Goal: Complete application form: Complete application form

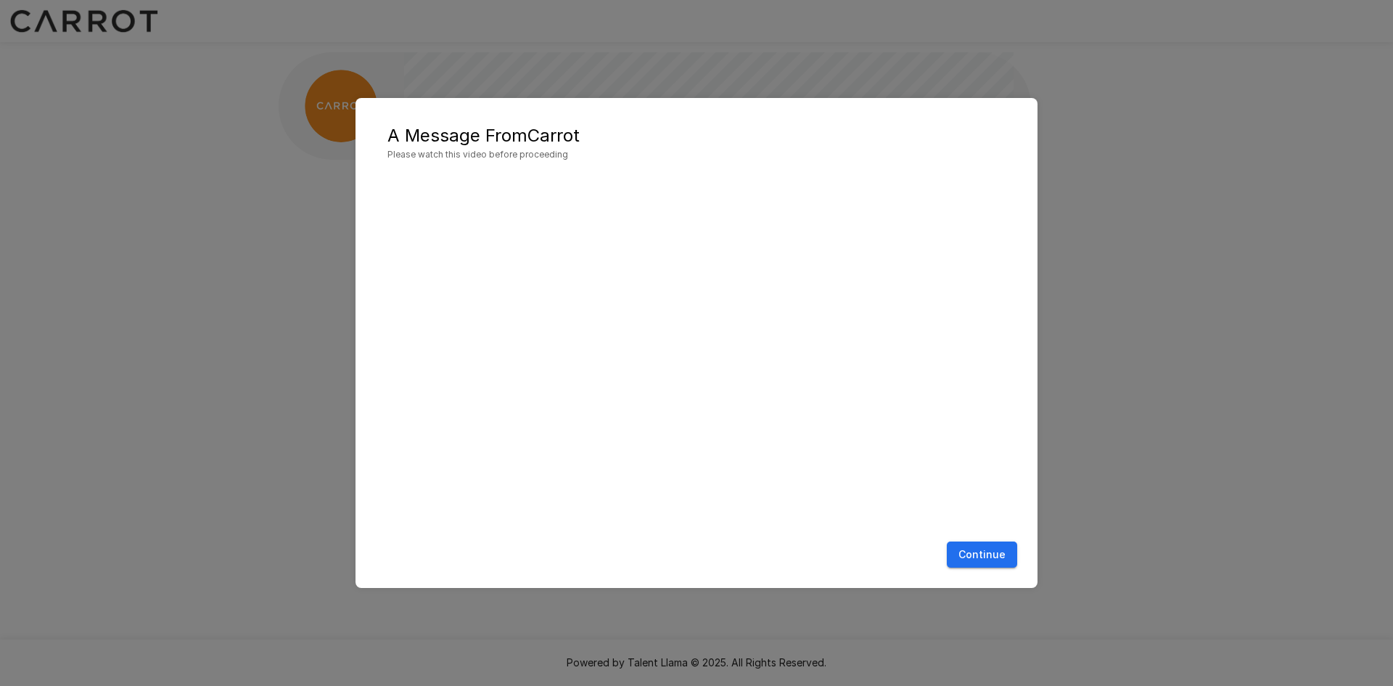
click at [1000, 557] on button "Continue" at bounding box center [982, 554] width 70 height 27
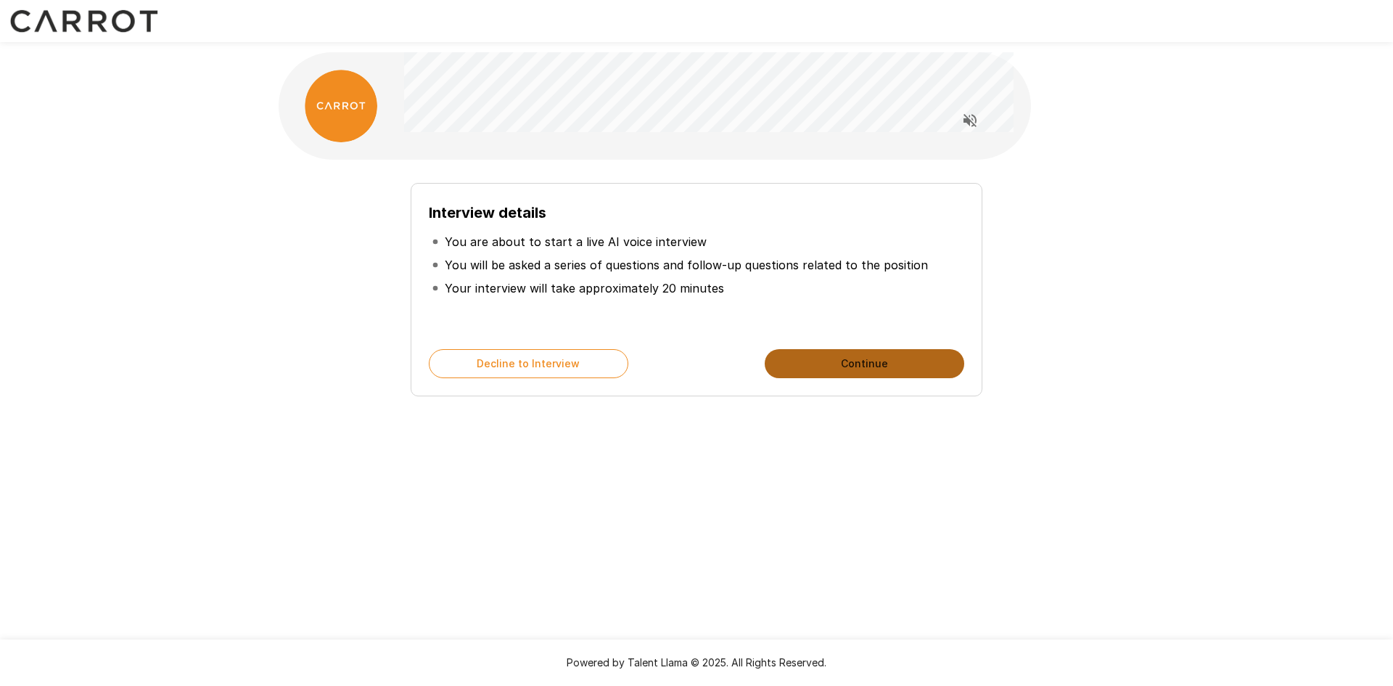
click at [806, 361] on button "Continue" at bounding box center [865, 363] width 200 height 29
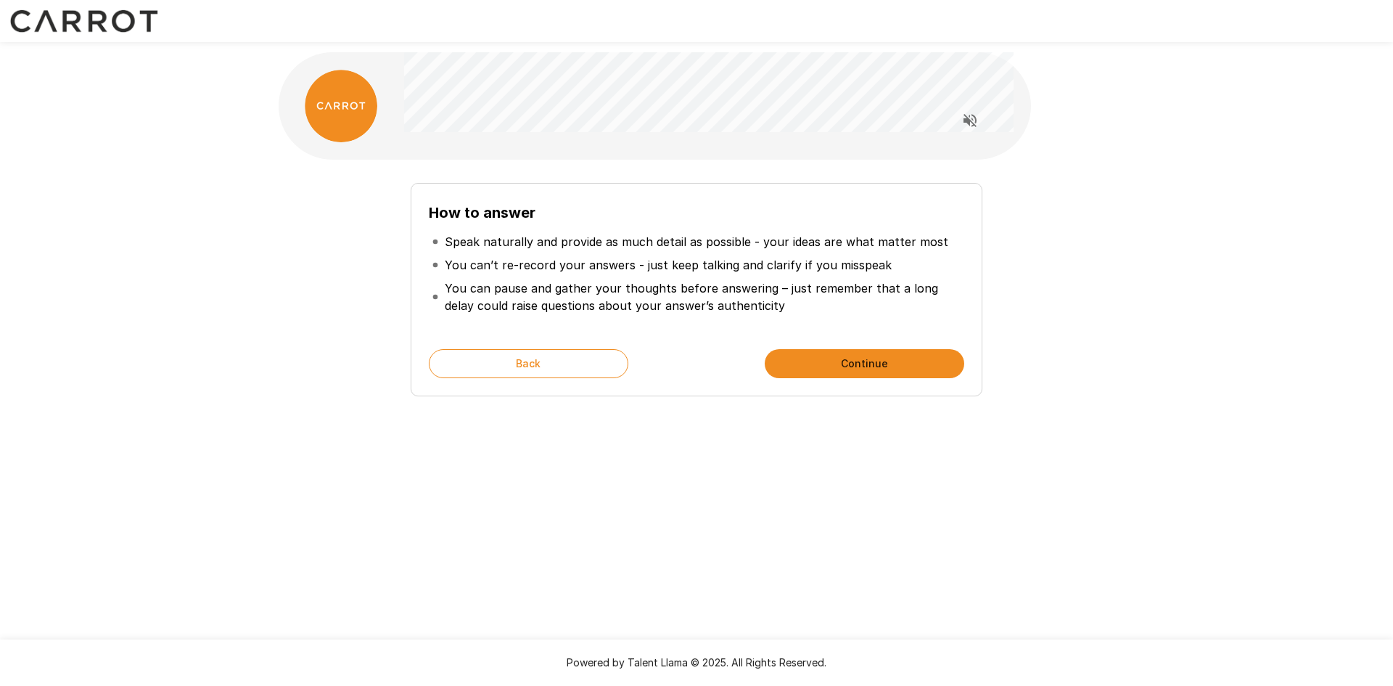
click at [806, 361] on button "Continue" at bounding box center [865, 363] width 200 height 29
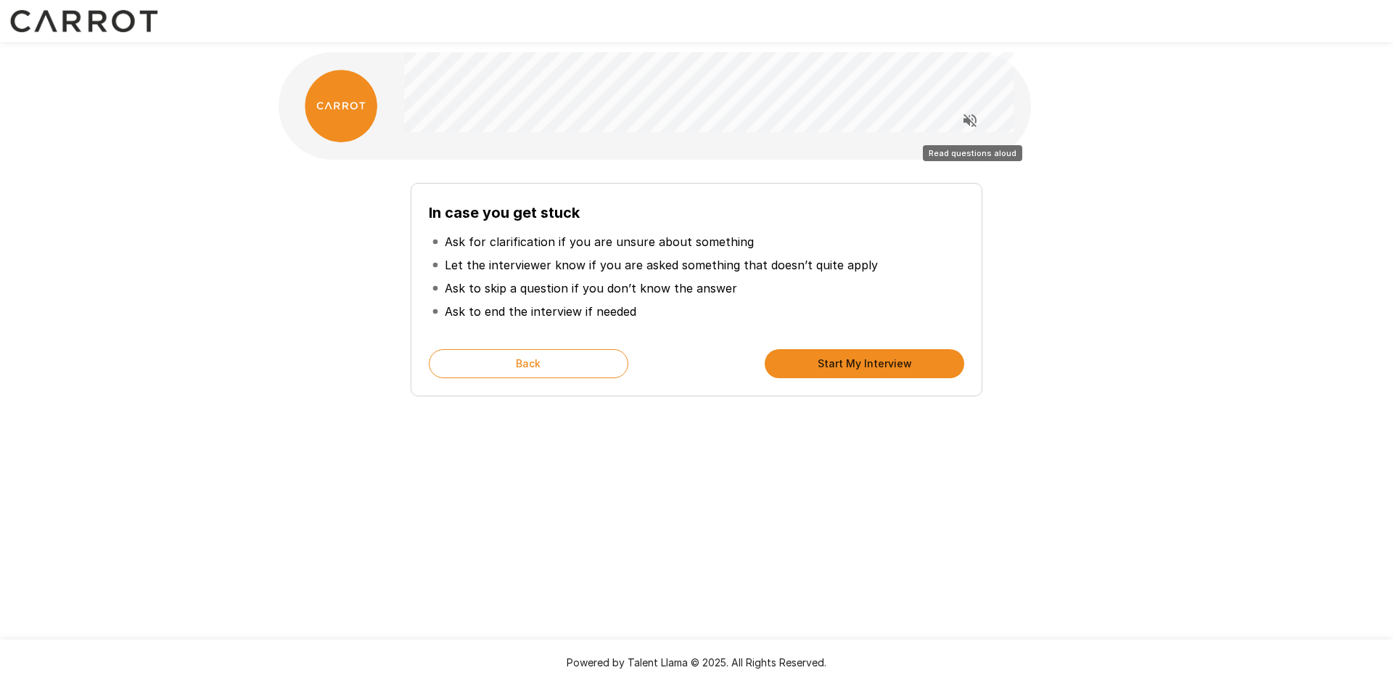
click at [964, 122] on icon "Read questions aloud" at bounding box center [970, 120] width 13 height 13
click at [805, 361] on button "Start My Interview" at bounding box center [865, 363] width 200 height 29
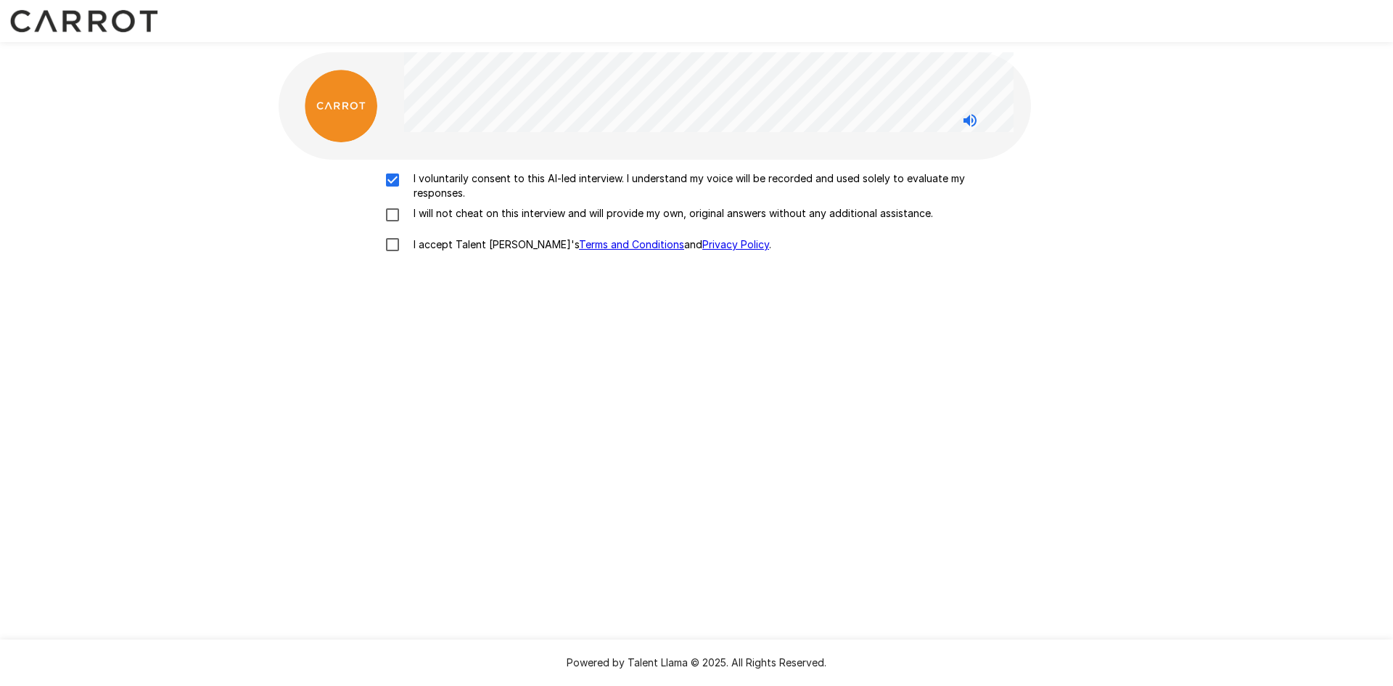
click at [388, 205] on div "I voluntarily consent to this AI-led interview. I understand my voice will be r…" at bounding box center [696, 215] width 824 height 89
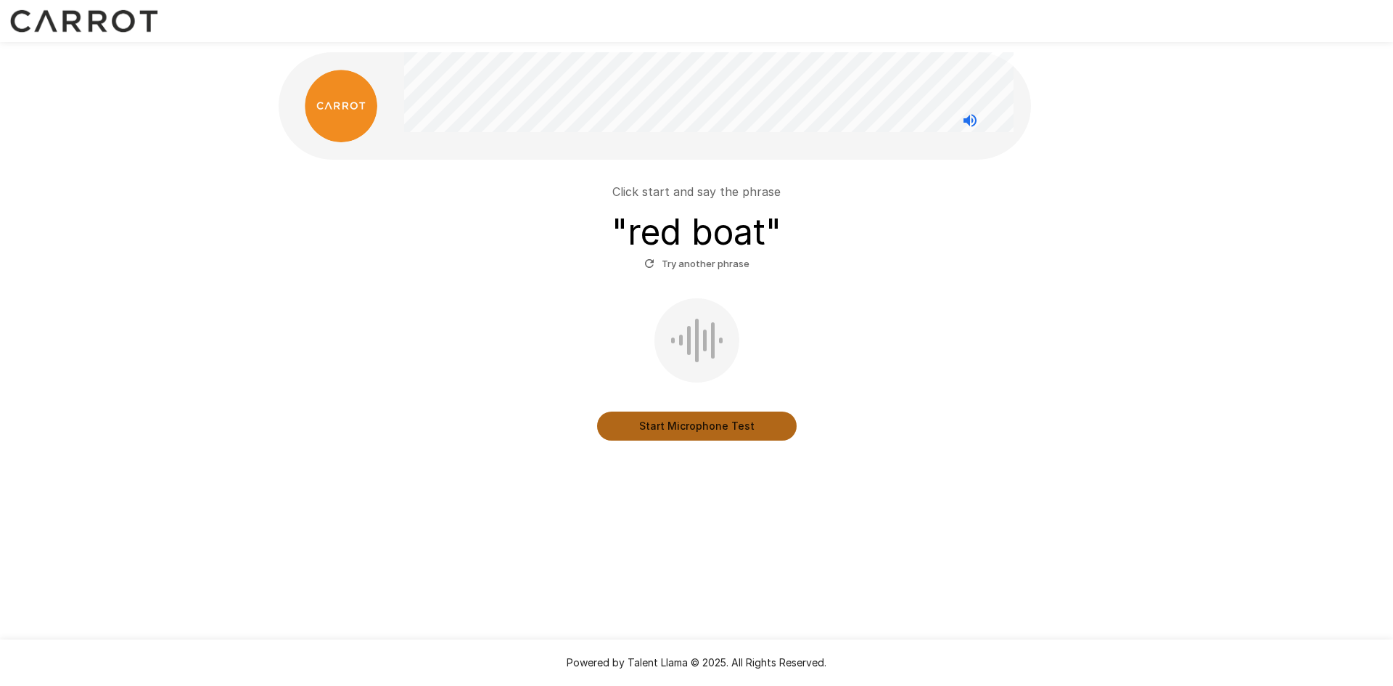
click at [677, 425] on button "Start Microphone Test" at bounding box center [697, 425] width 200 height 29
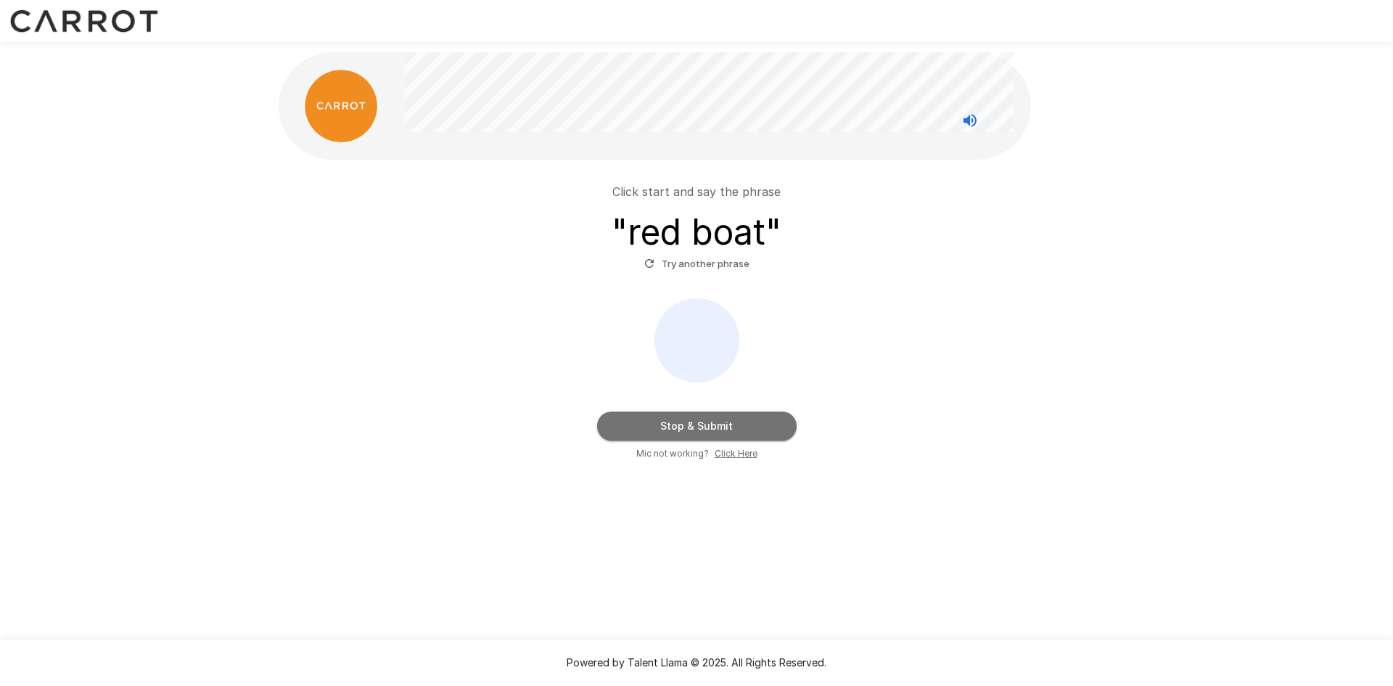
click at [712, 426] on button "Stop & Submit" at bounding box center [697, 425] width 200 height 29
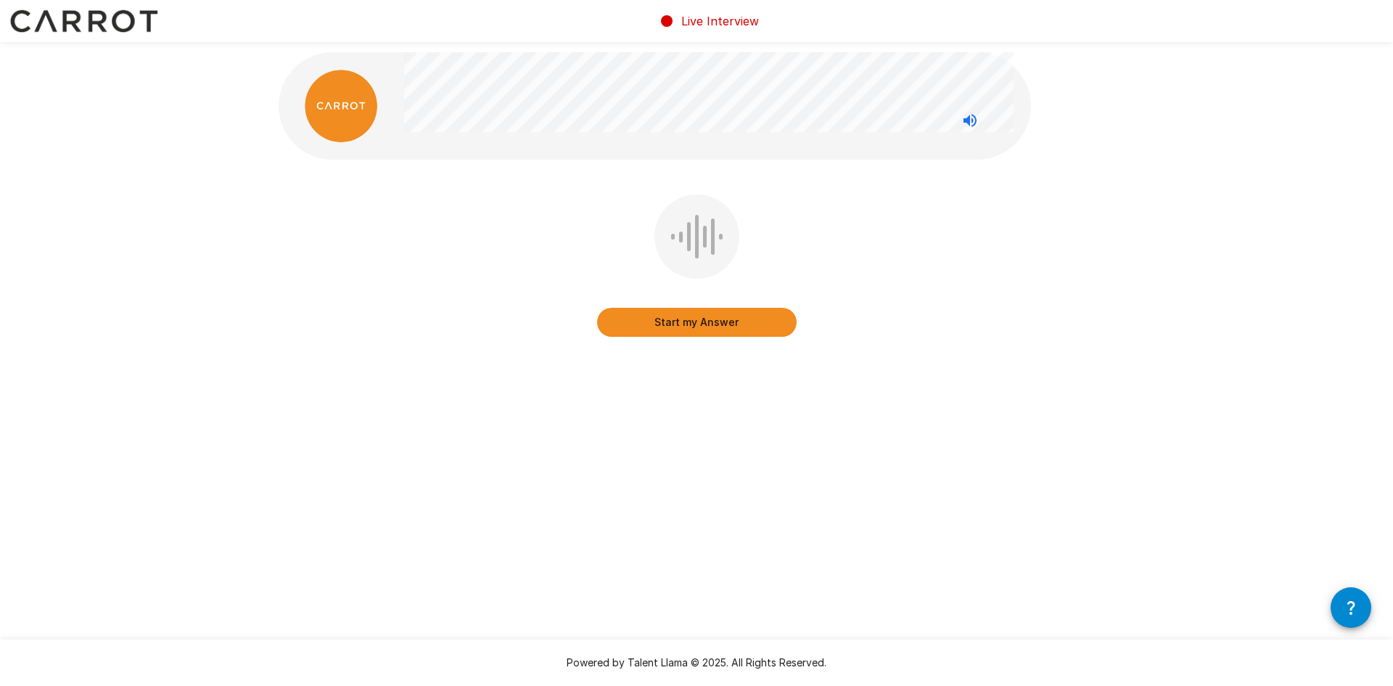
click at [726, 330] on button "Start my Answer" at bounding box center [697, 322] width 200 height 29
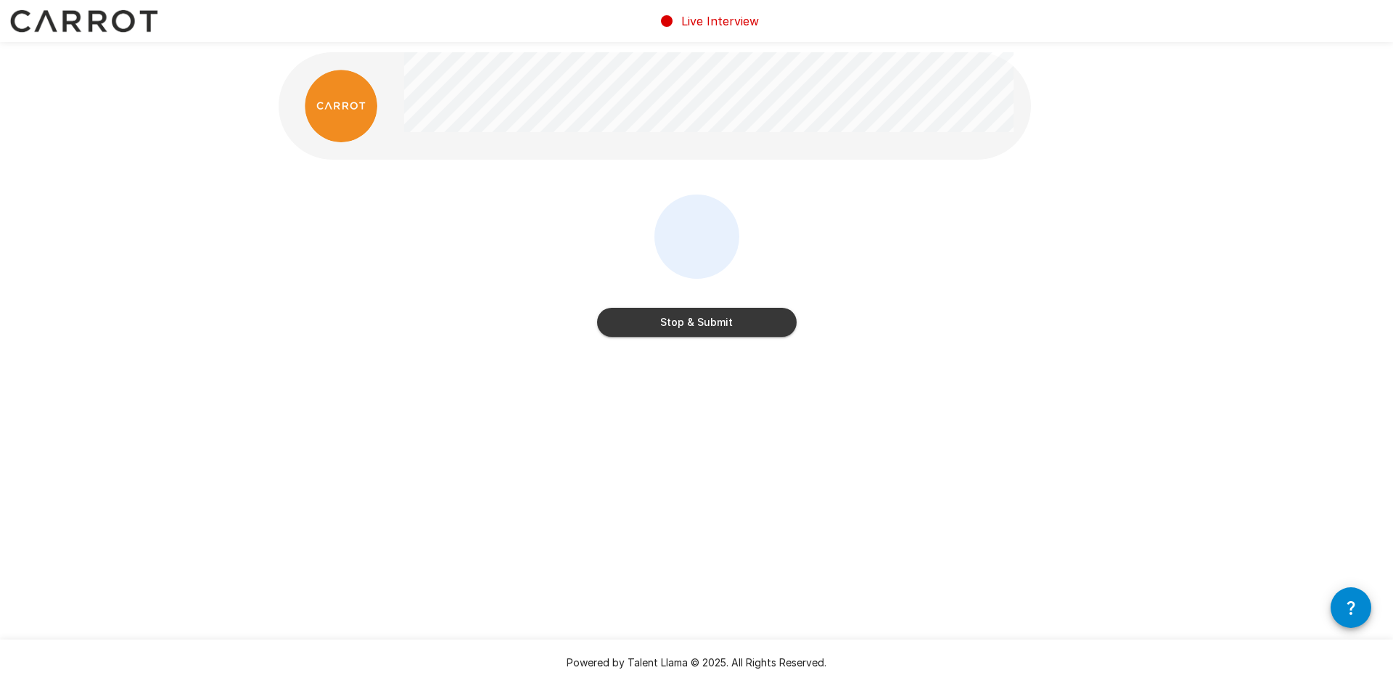
click at [725, 321] on button "Stop & Submit" at bounding box center [697, 322] width 200 height 29
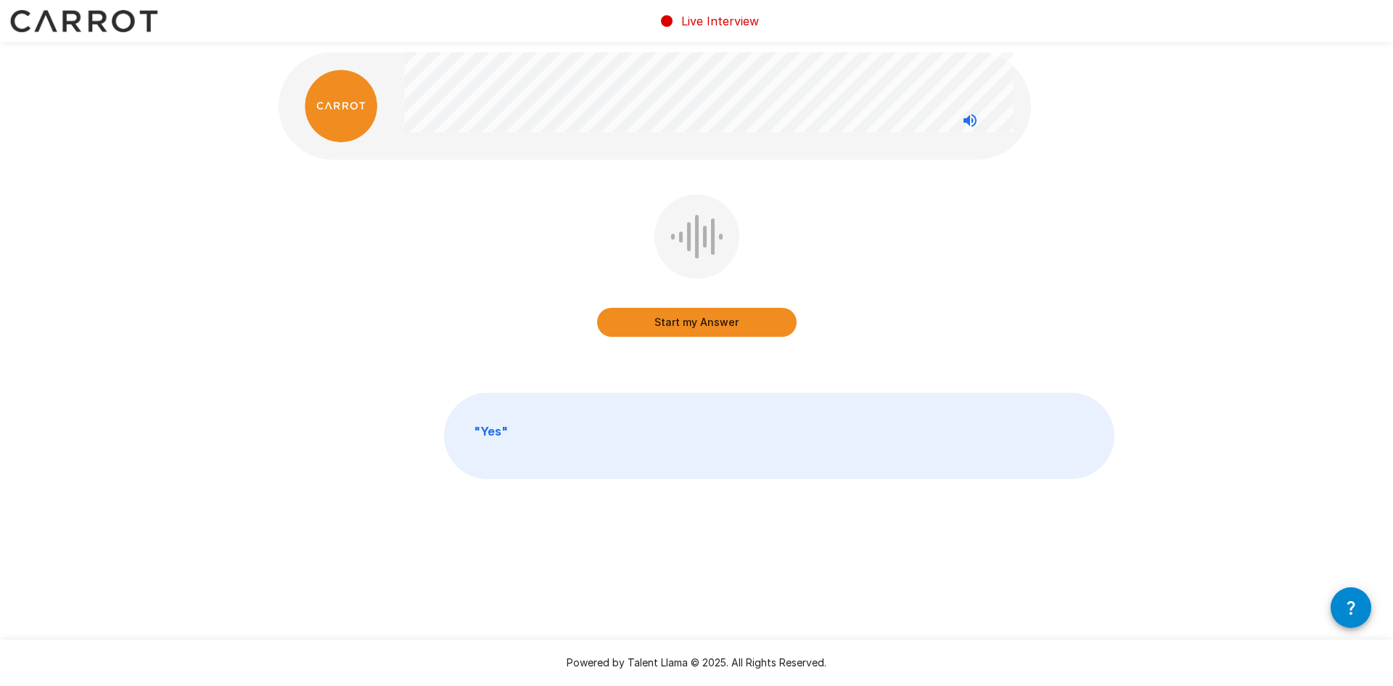
click at [683, 321] on button "Start my Answer" at bounding box center [697, 322] width 200 height 29
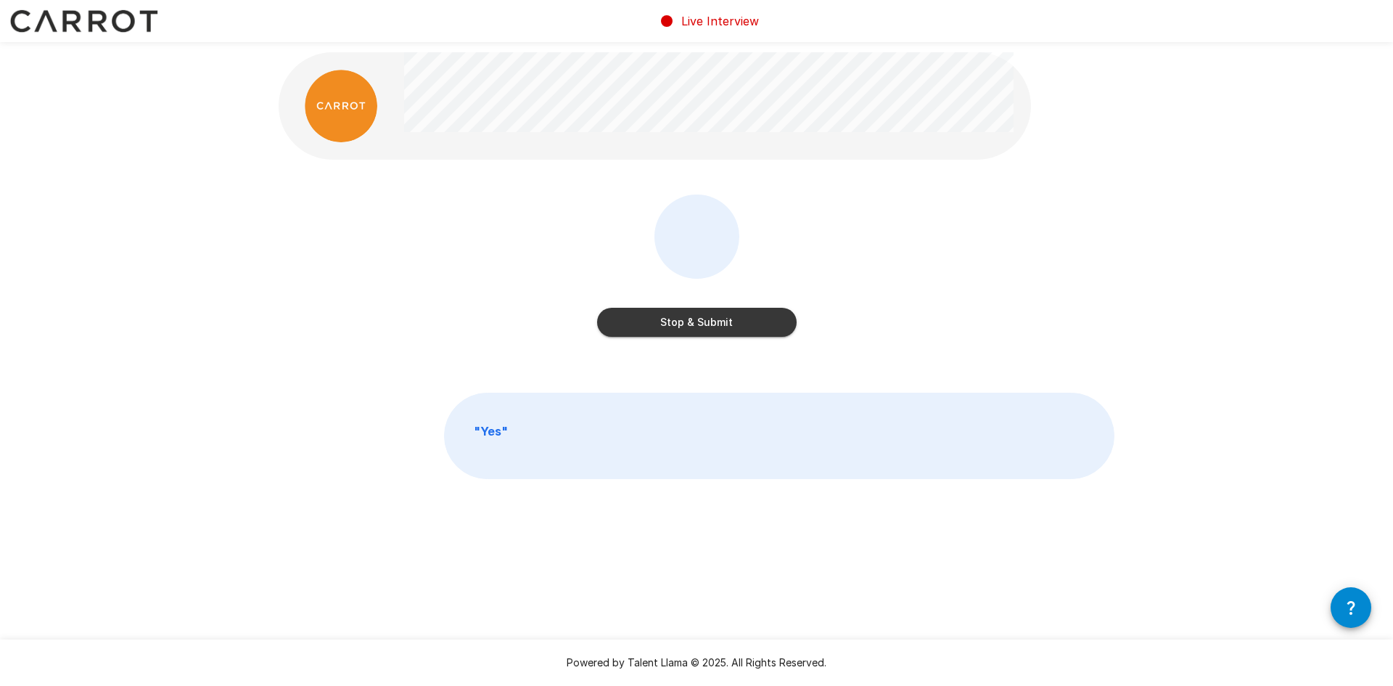
click at [697, 321] on button "Stop & Submit" at bounding box center [697, 322] width 200 height 29
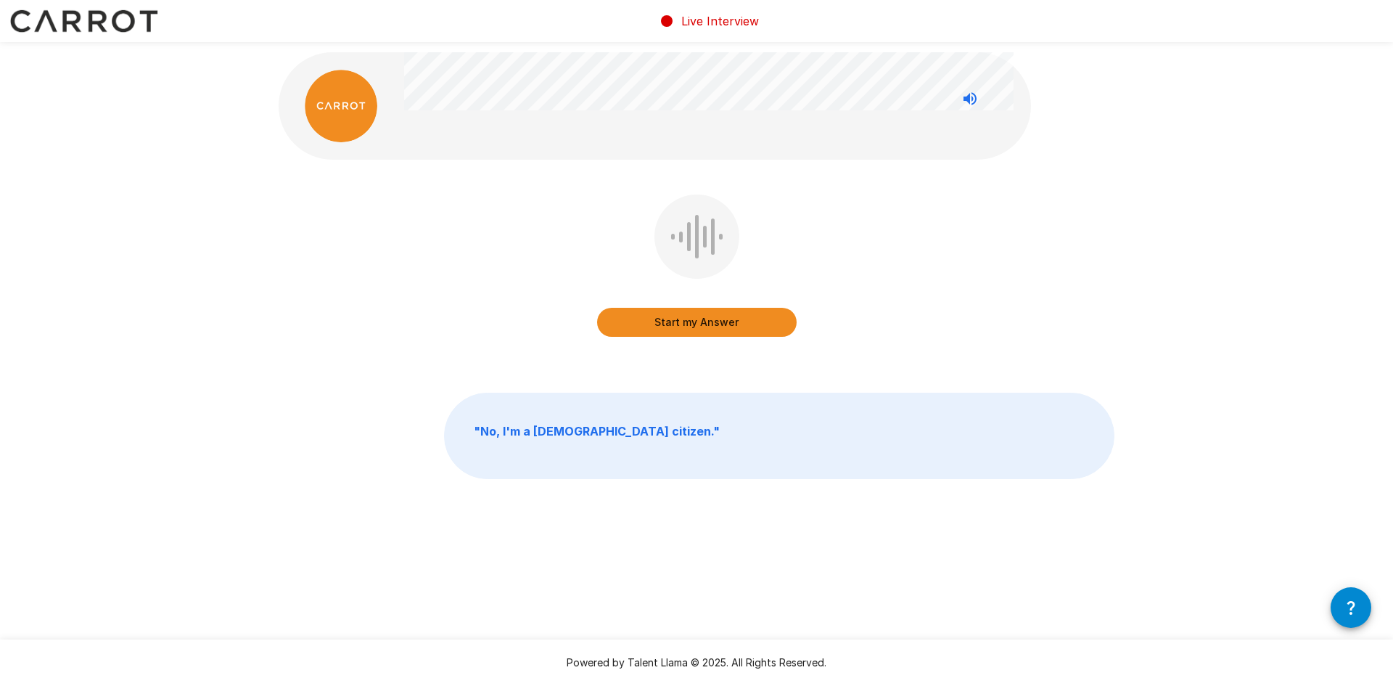
click at [698, 321] on button "Start my Answer" at bounding box center [697, 322] width 200 height 29
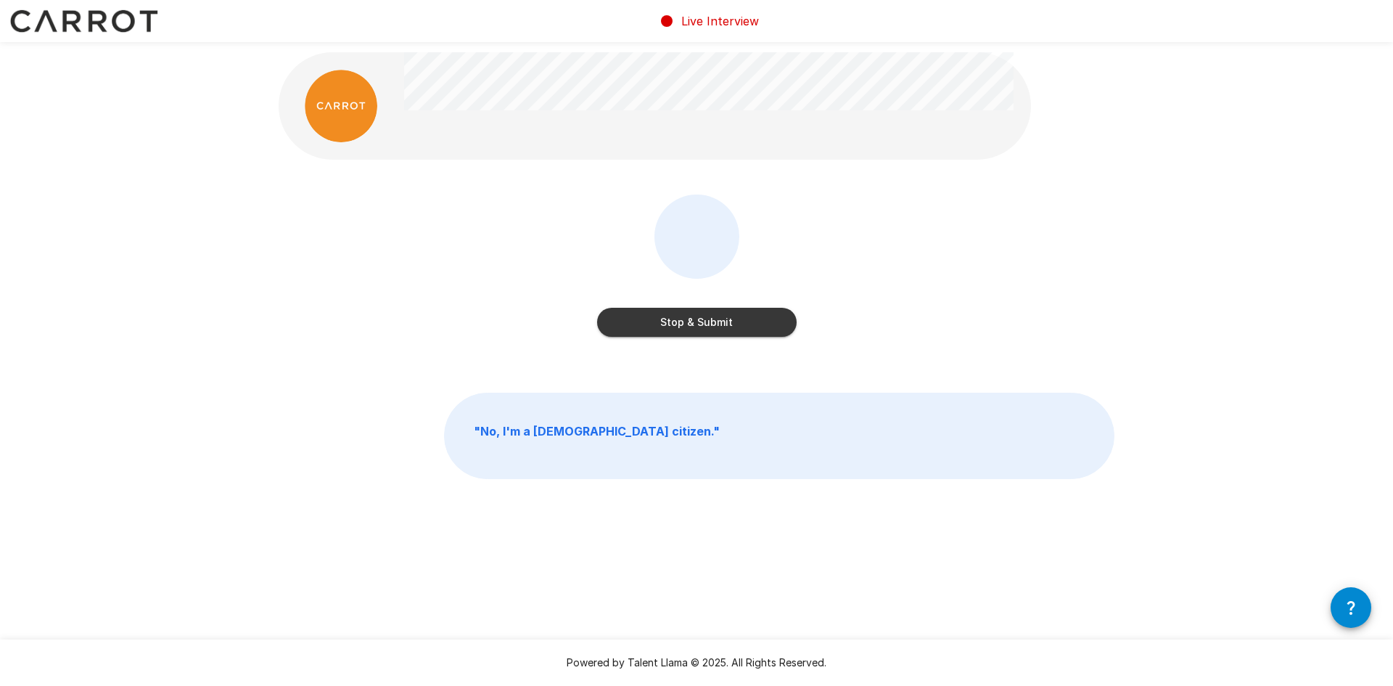
click at [707, 320] on button "Stop & Submit" at bounding box center [697, 322] width 200 height 29
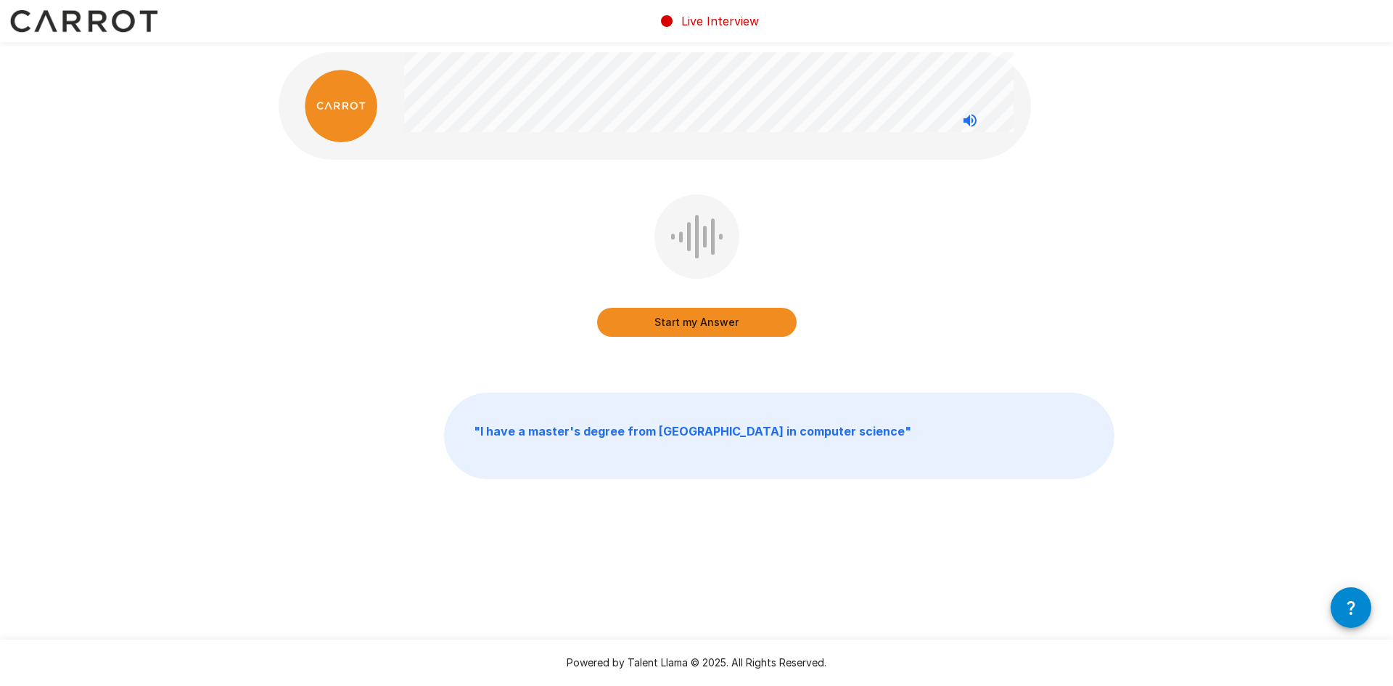
click at [704, 319] on button "Start my Answer" at bounding box center [697, 322] width 200 height 29
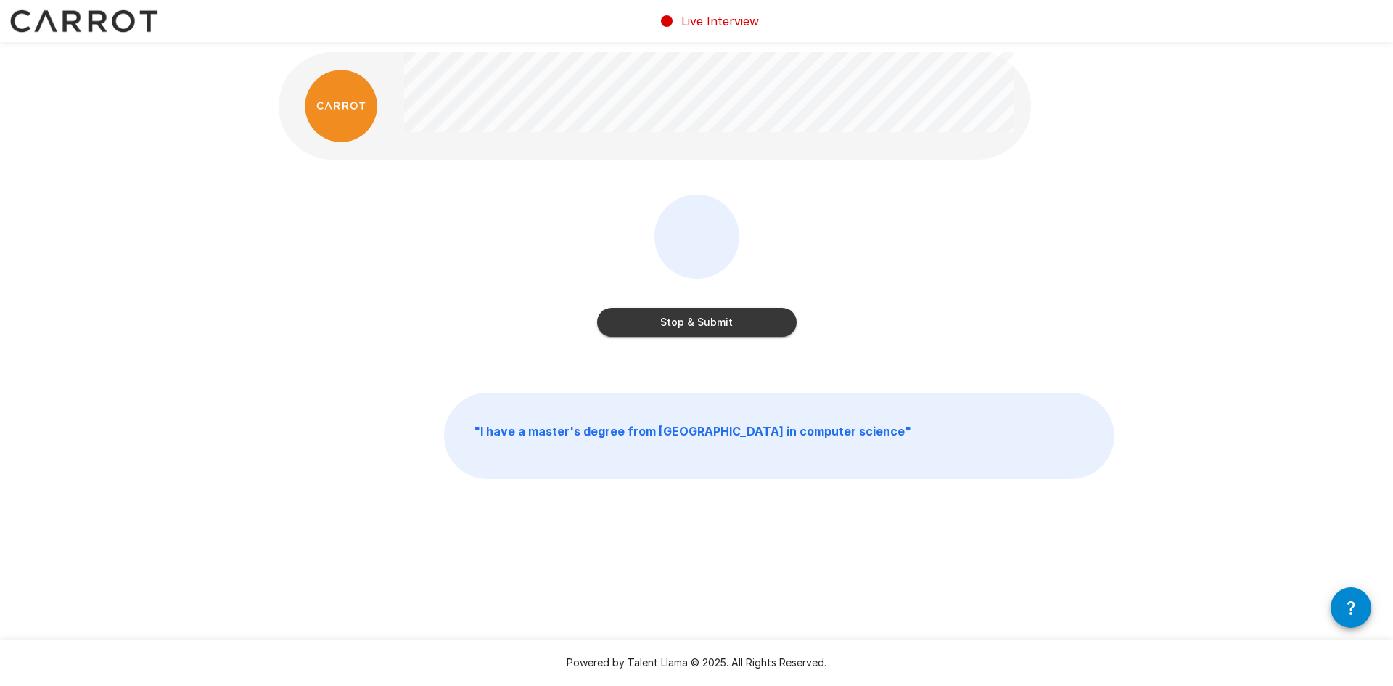
click at [708, 321] on button "Stop & Submit" at bounding box center [697, 322] width 200 height 29
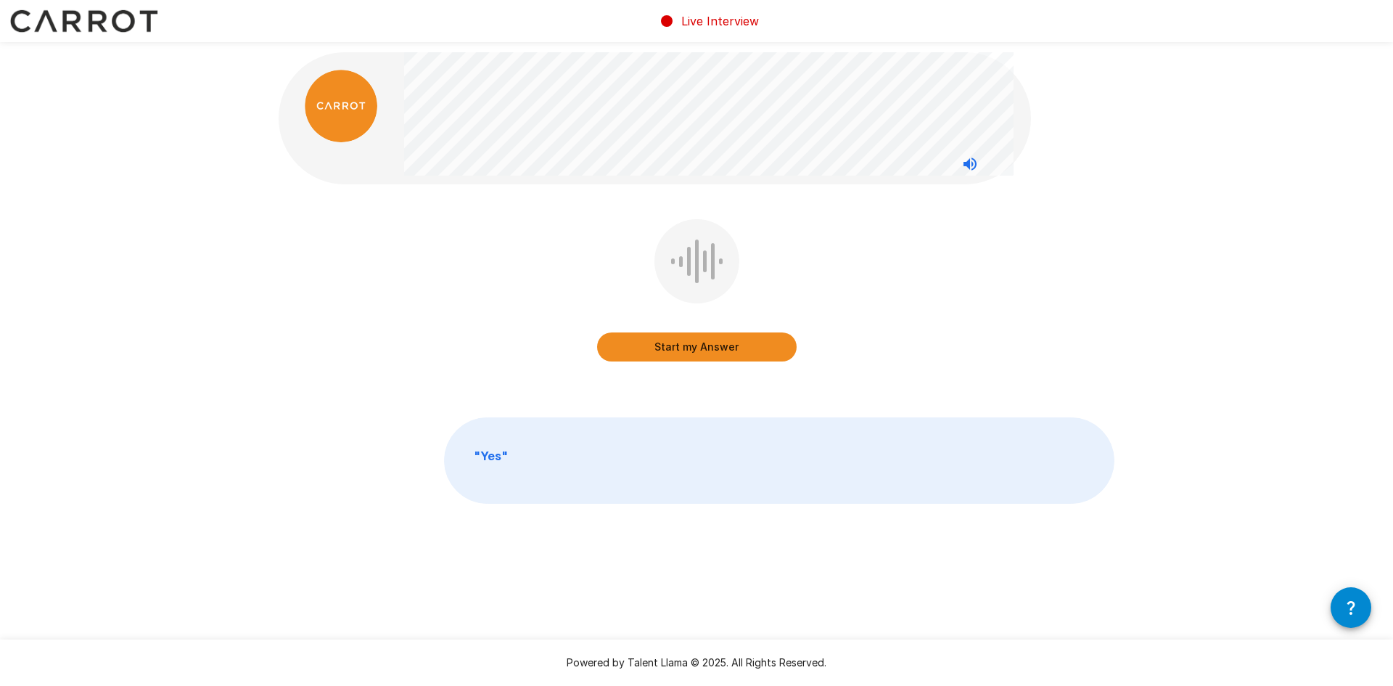
click at [435, 312] on div "Start my Answer" at bounding box center [697, 300] width 836 height 163
click at [697, 348] on button "Start my Answer" at bounding box center [697, 346] width 200 height 29
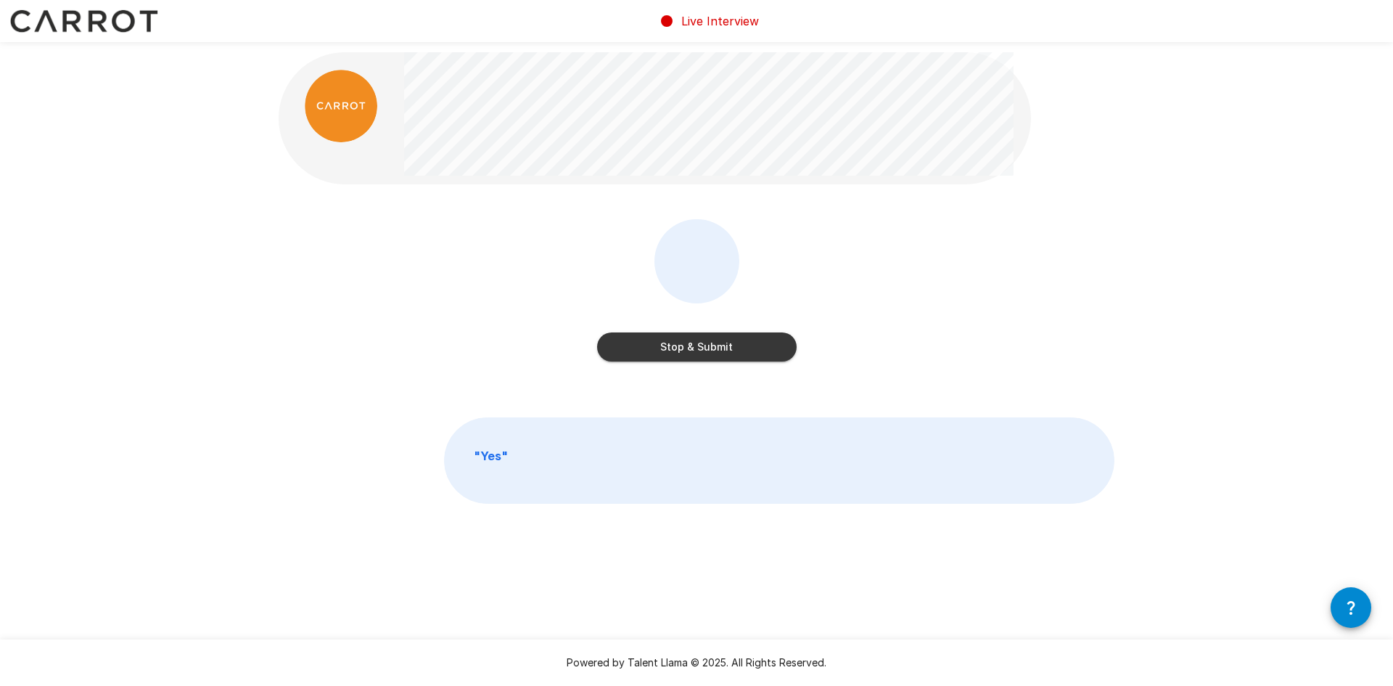
click at [702, 342] on button "Stop & Submit" at bounding box center [697, 346] width 200 height 29
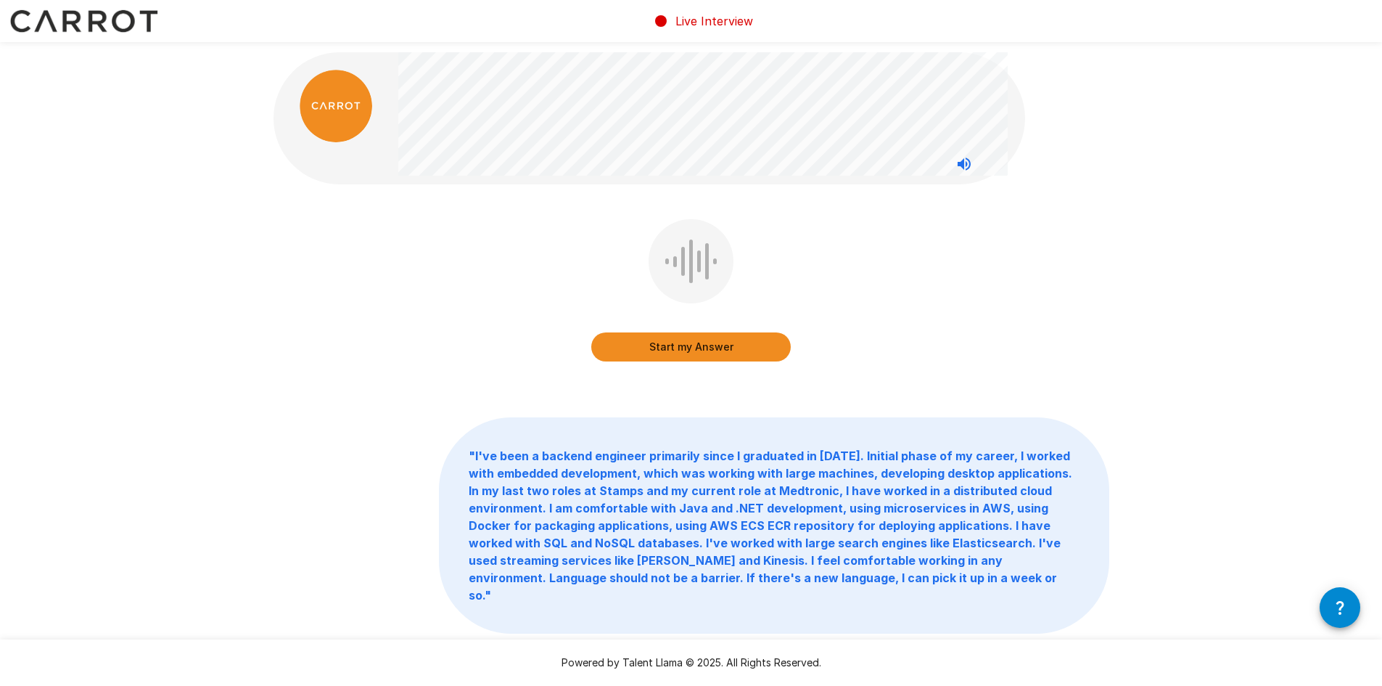
click at [679, 348] on button "Start my Answer" at bounding box center [691, 346] width 200 height 29
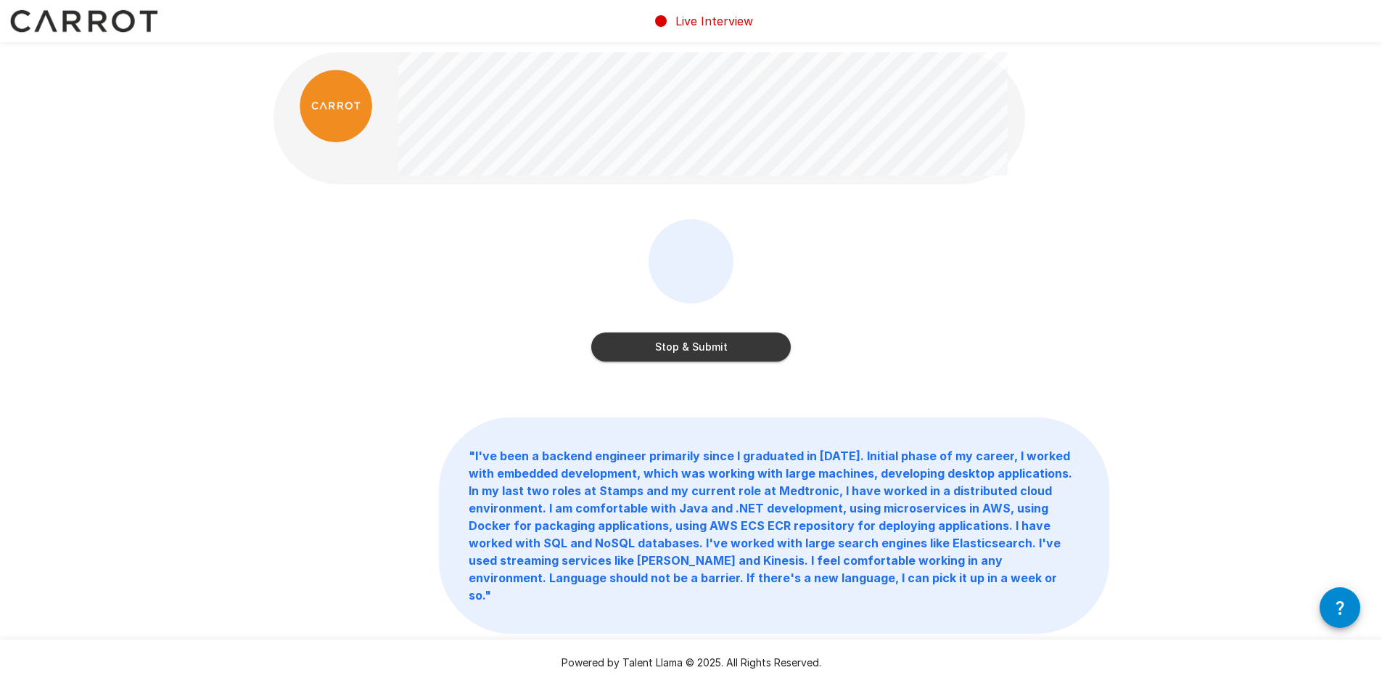
click at [713, 342] on button "Stop & Submit" at bounding box center [691, 346] width 200 height 29
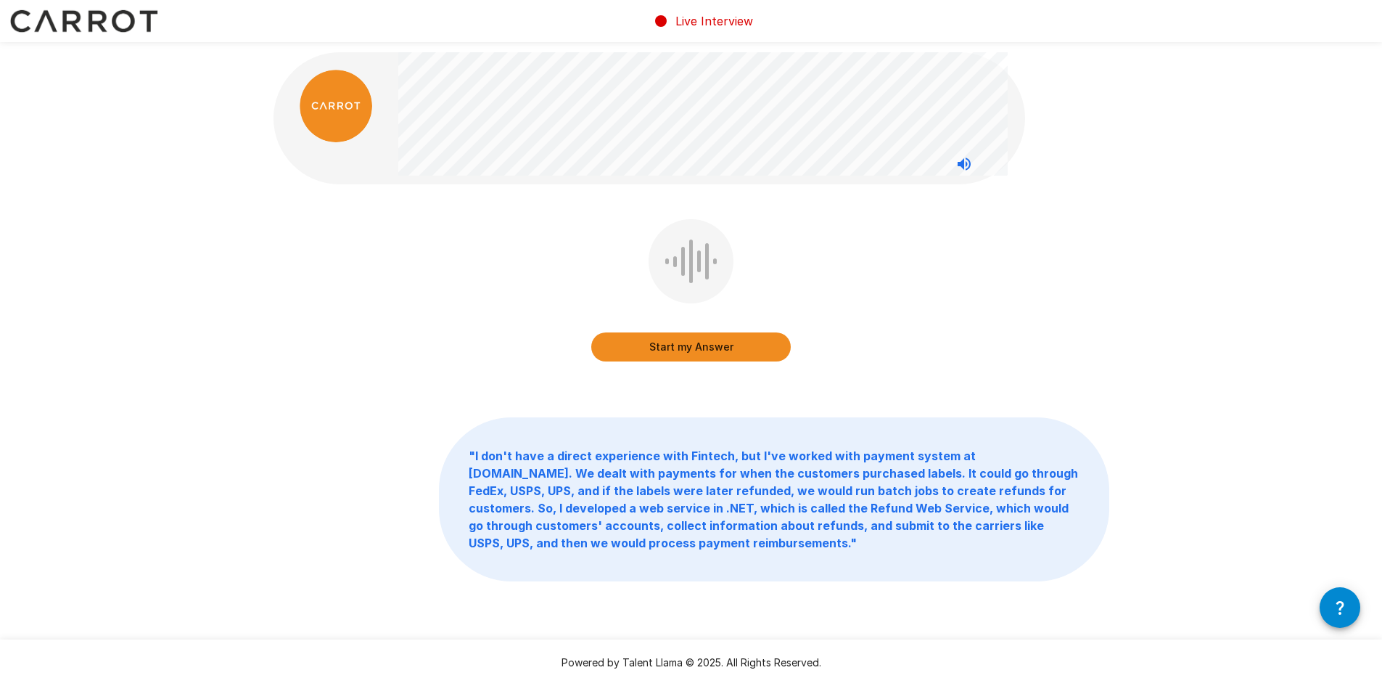
click at [705, 349] on button "Start my Answer" at bounding box center [691, 346] width 200 height 29
click at [726, 341] on button "Stop & Submit" at bounding box center [691, 346] width 200 height 29
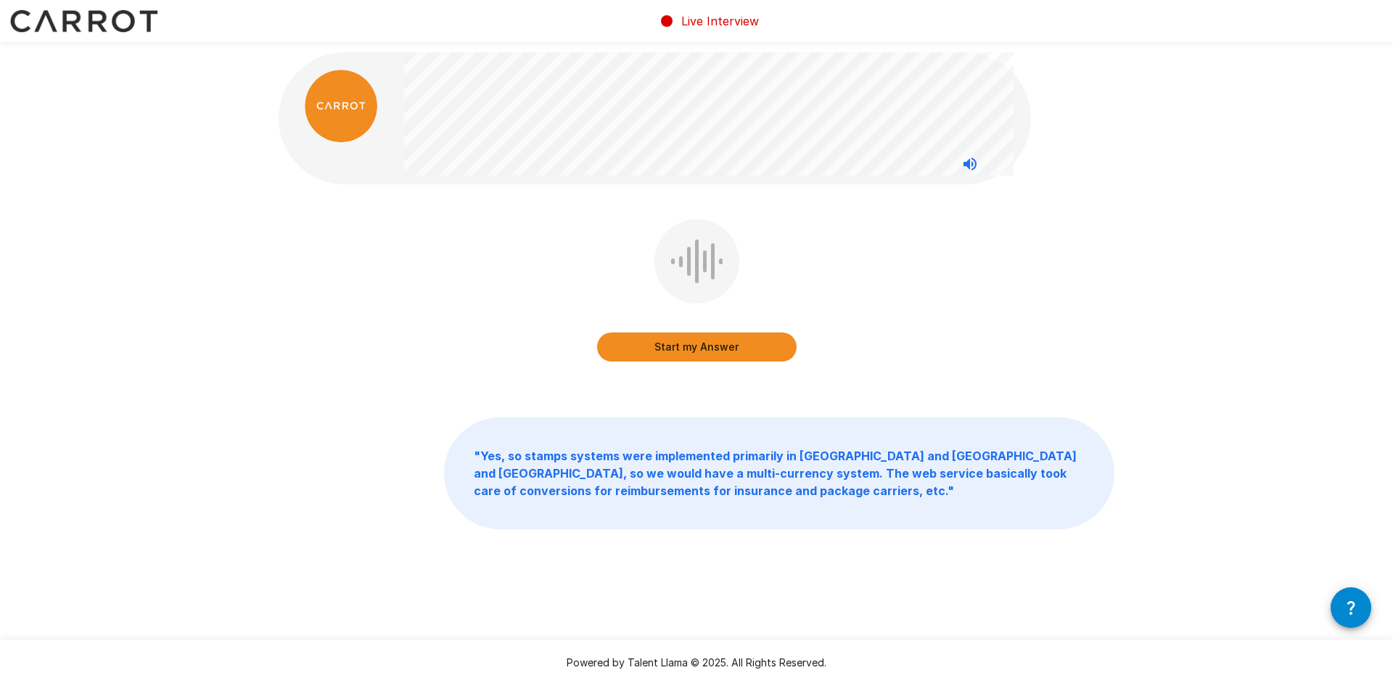
click at [721, 348] on button "Start my Answer" at bounding box center [697, 346] width 200 height 29
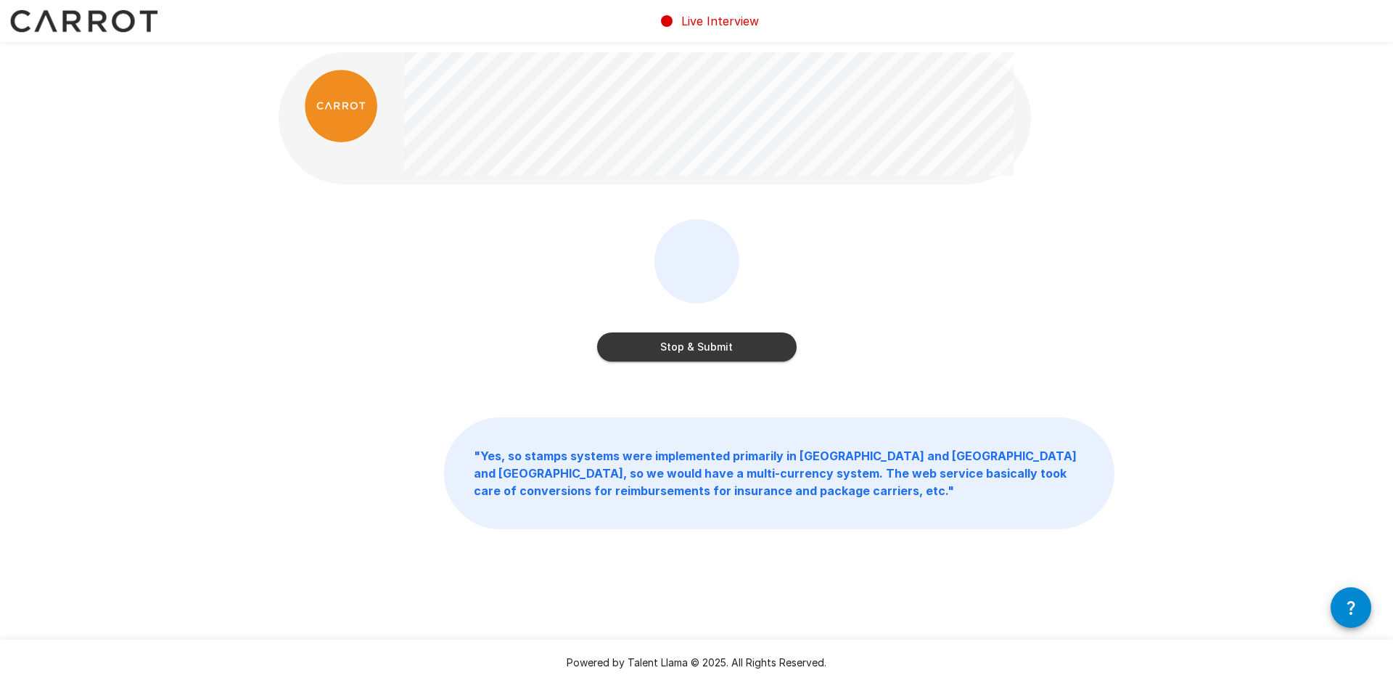
click at [681, 340] on button "Stop & Submit" at bounding box center [697, 346] width 200 height 29
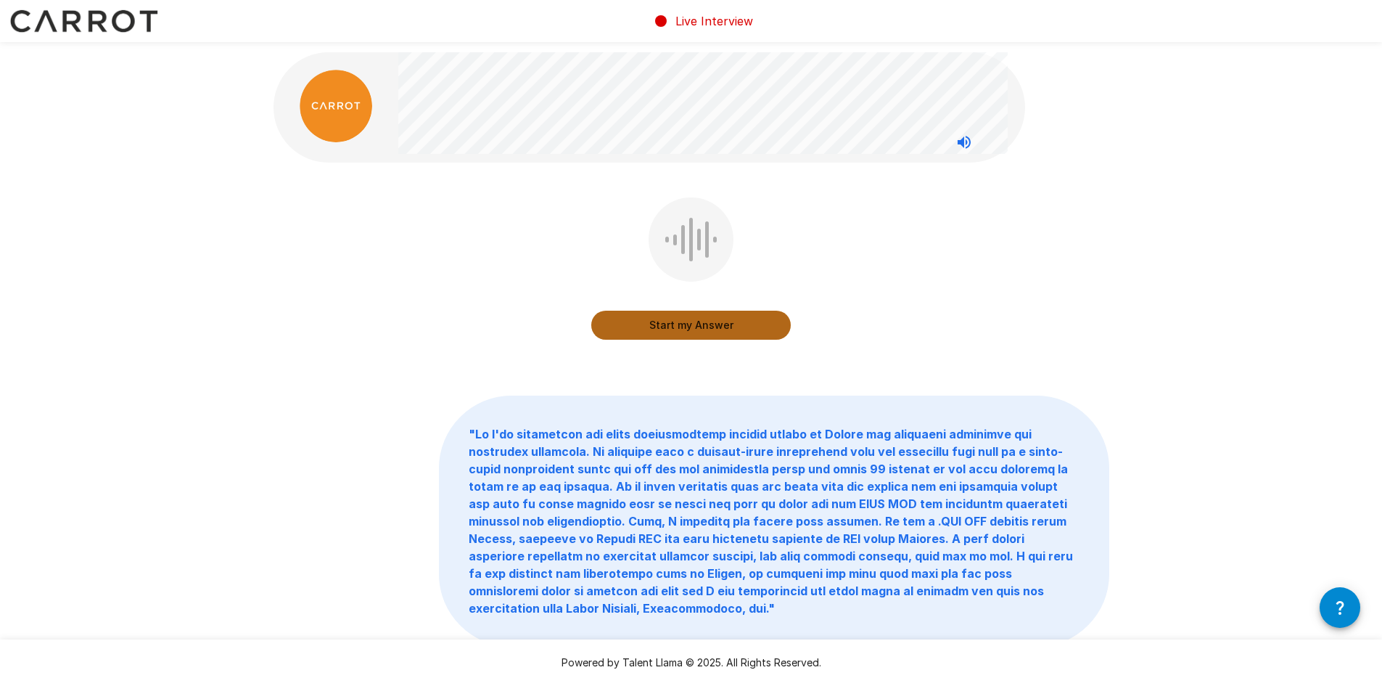
click at [694, 329] on button "Start my Answer" at bounding box center [691, 325] width 200 height 29
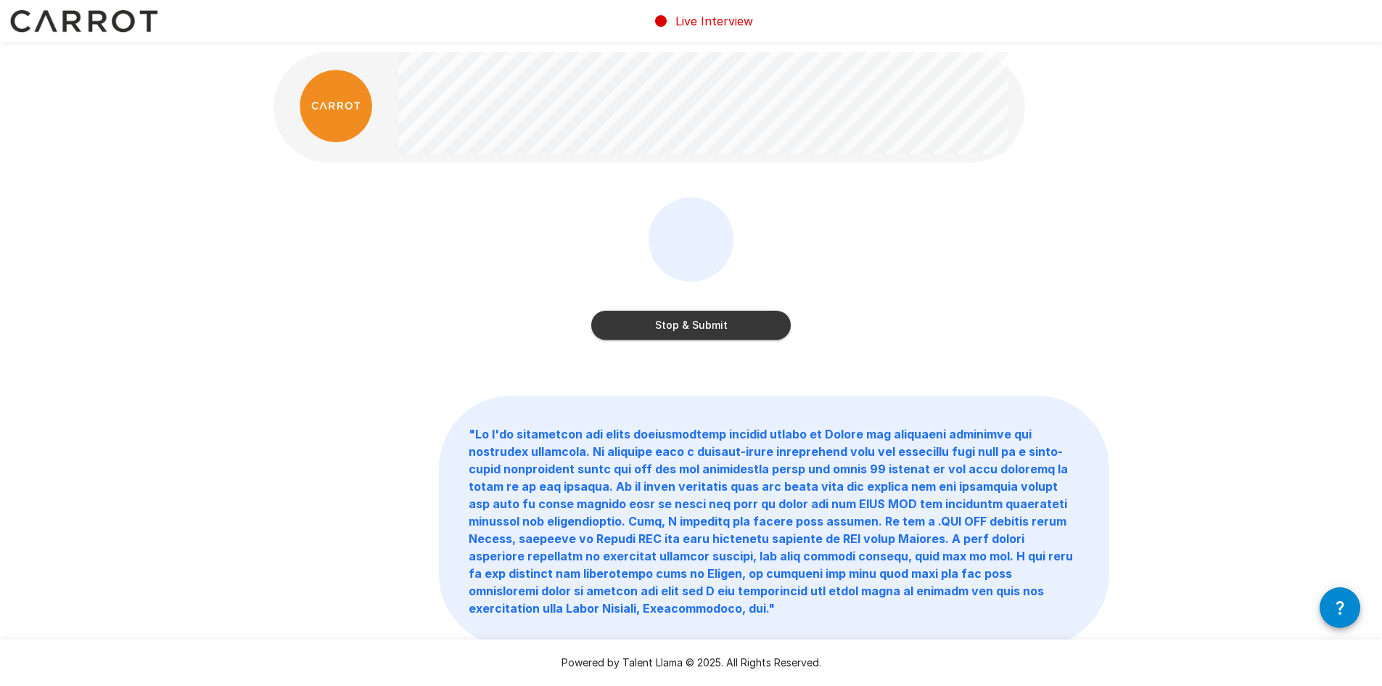
click at [713, 332] on button "Stop & Submit" at bounding box center [691, 325] width 200 height 29
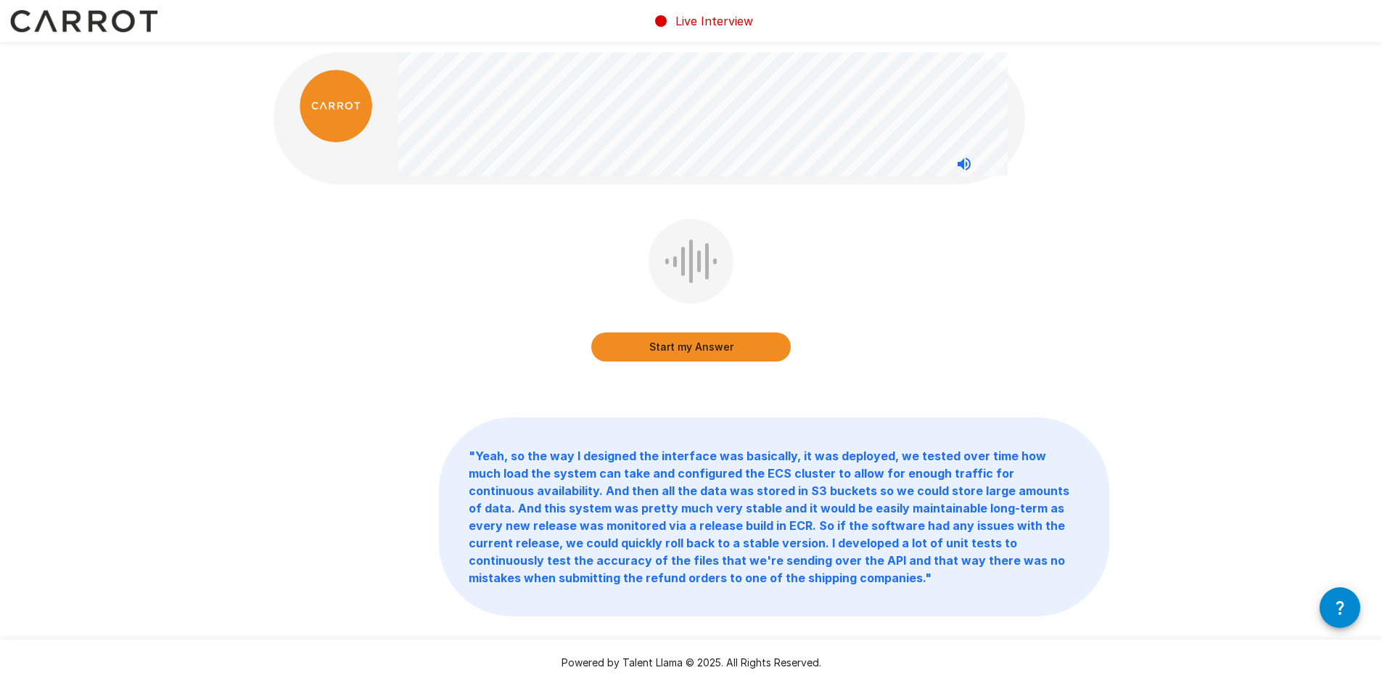
click at [678, 343] on button "Start my Answer" at bounding box center [691, 346] width 200 height 29
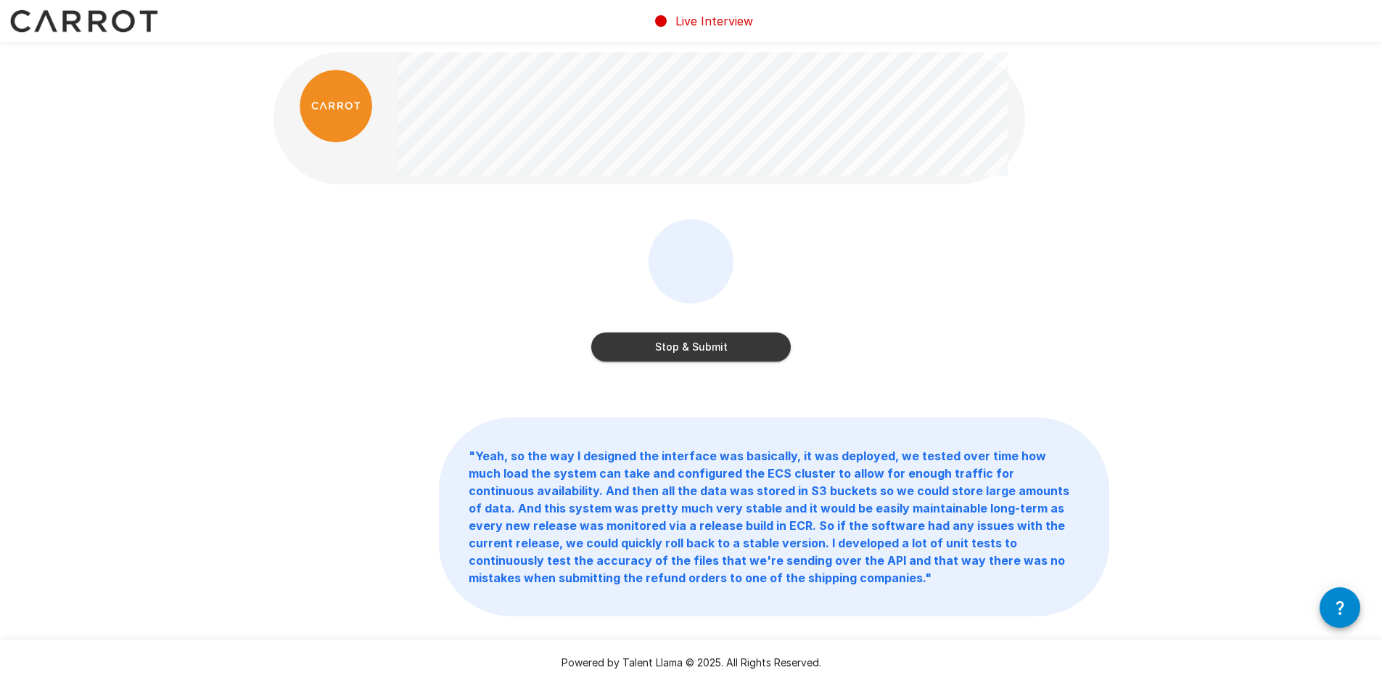
click at [724, 353] on button "Stop & Submit" at bounding box center [691, 346] width 200 height 29
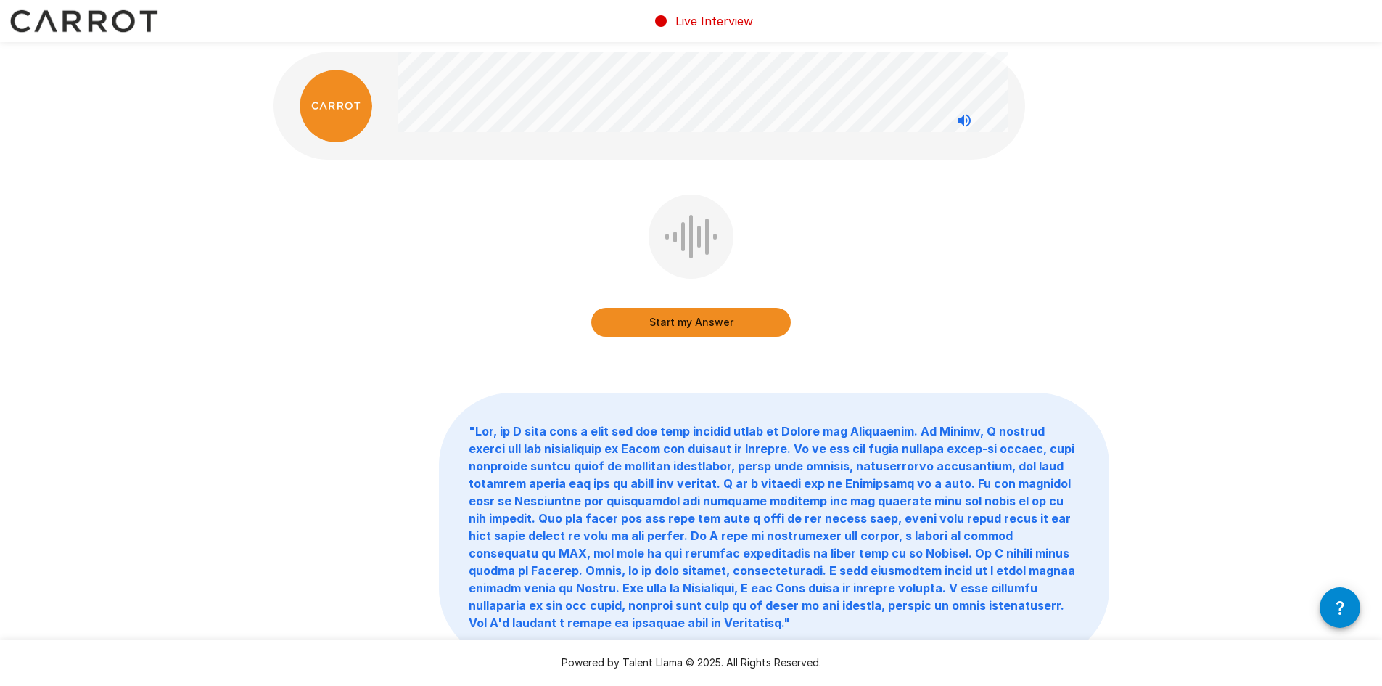
click at [655, 329] on button "Start my Answer" at bounding box center [691, 322] width 200 height 29
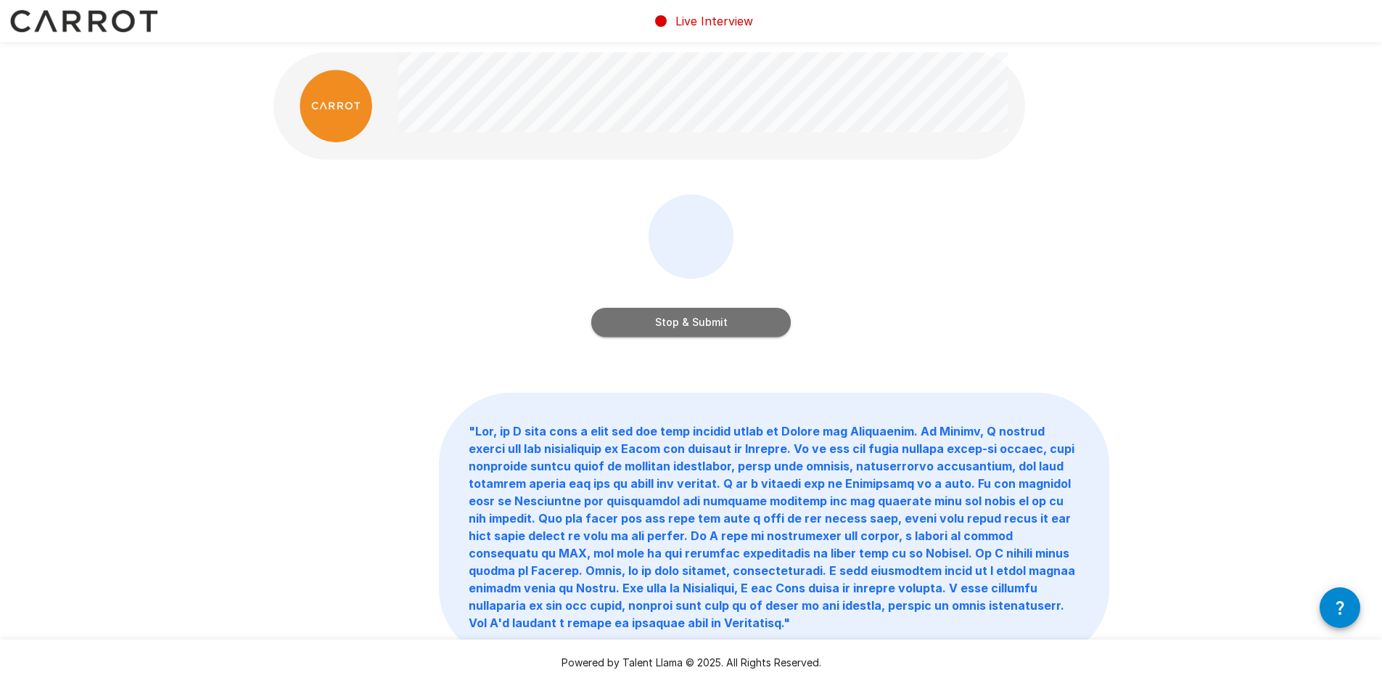
click at [702, 326] on button "Stop & Submit" at bounding box center [691, 322] width 200 height 29
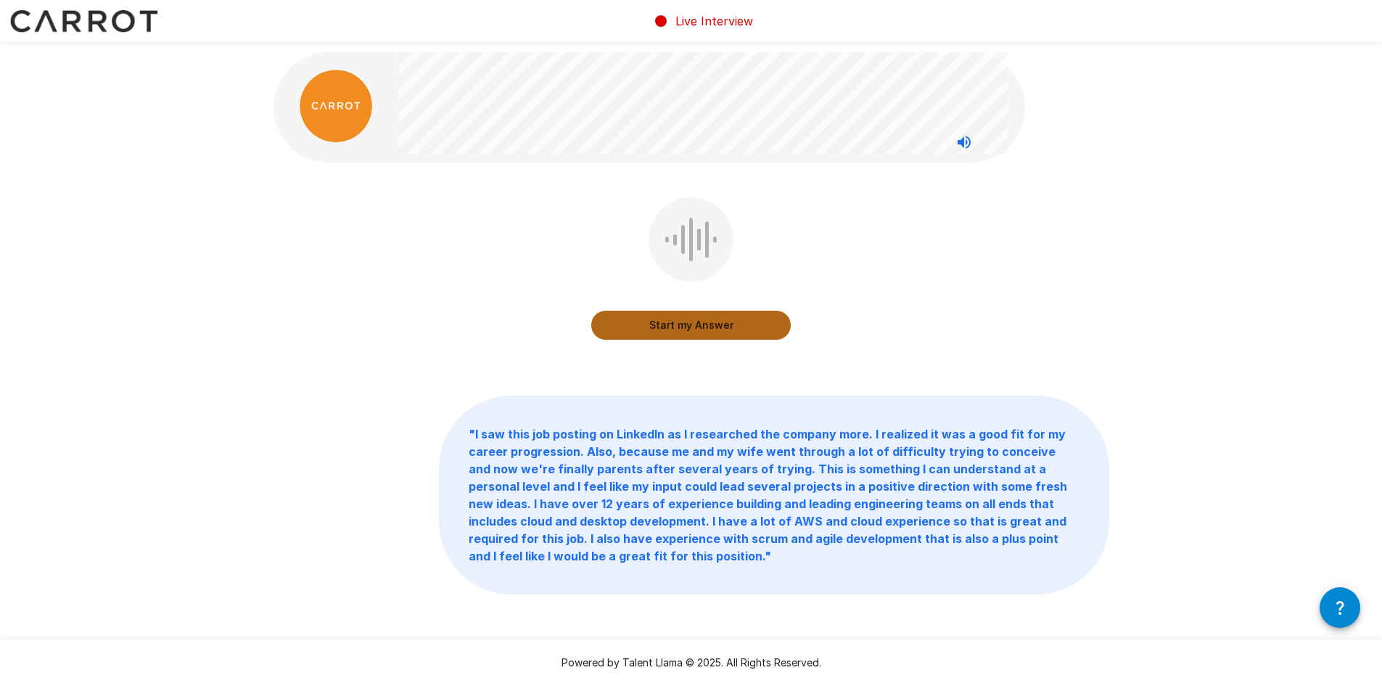
click at [691, 332] on button "Start my Answer" at bounding box center [691, 325] width 200 height 29
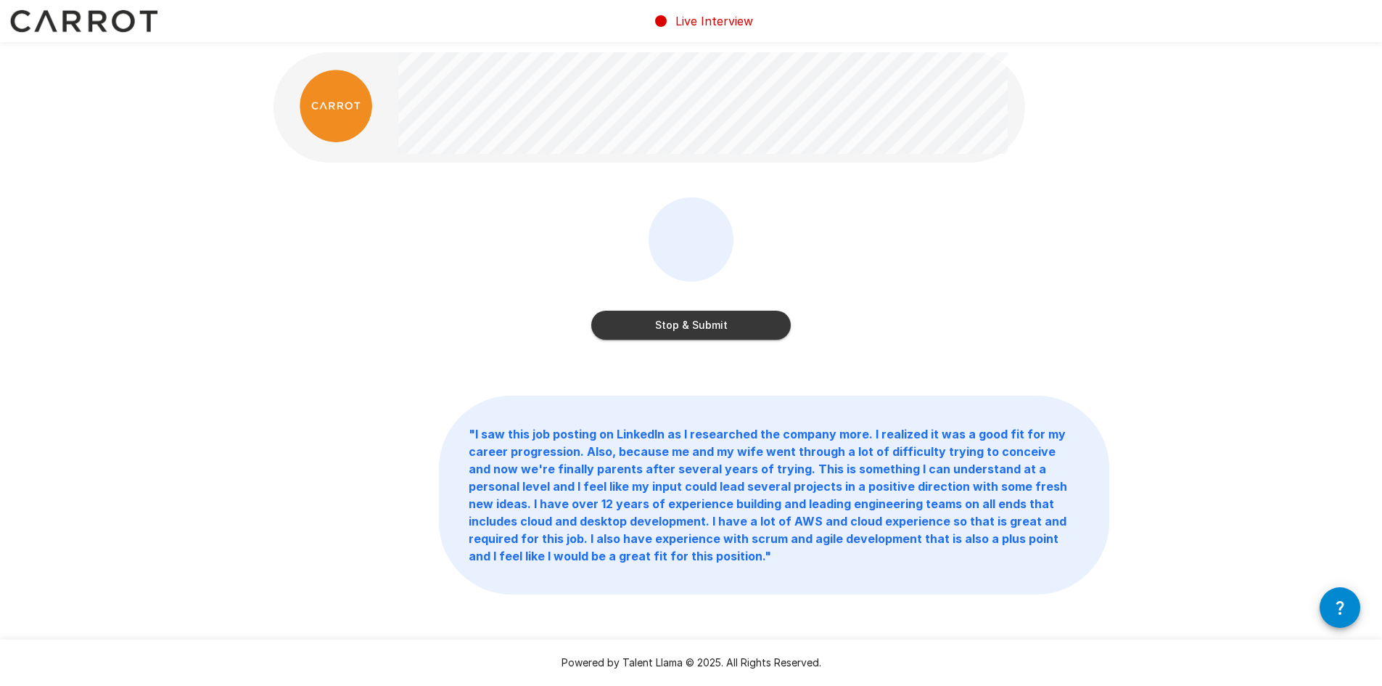
click at [698, 317] on button "Stop & Submit" at bounding box center [691, 325] width 200 height 29
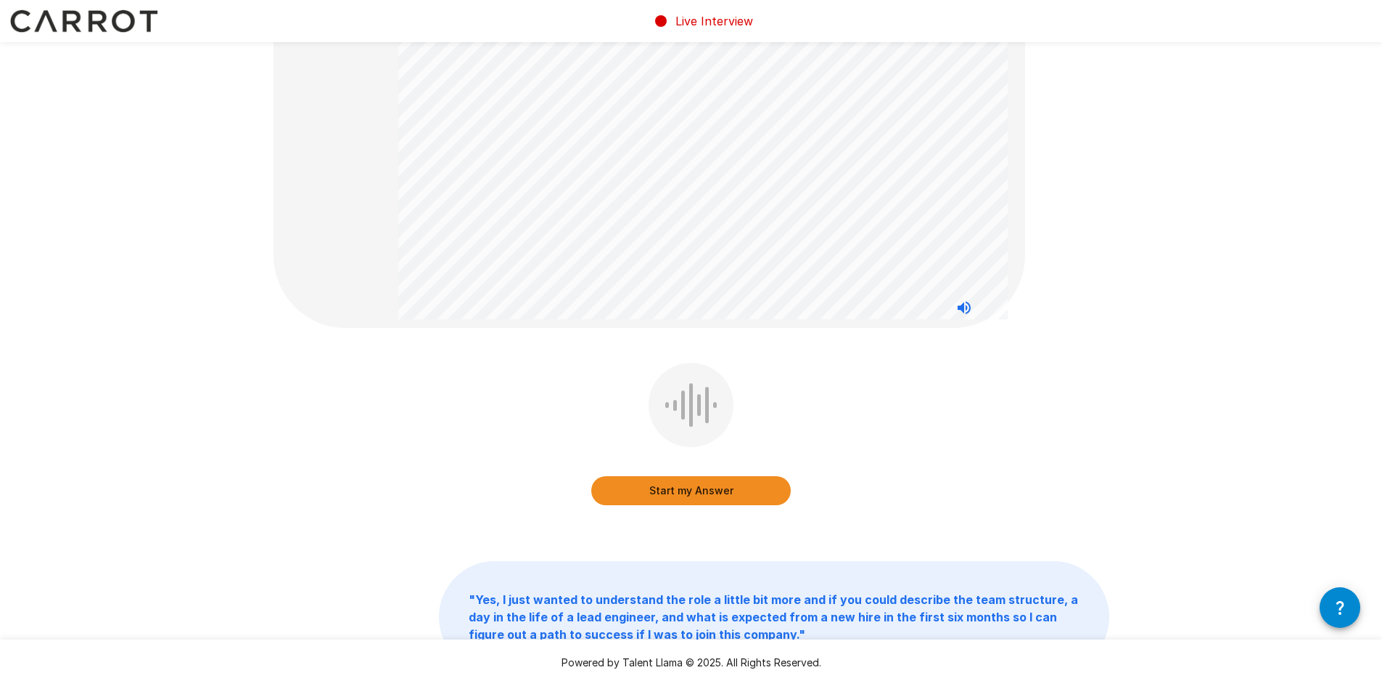
scroll to position [145, 0]
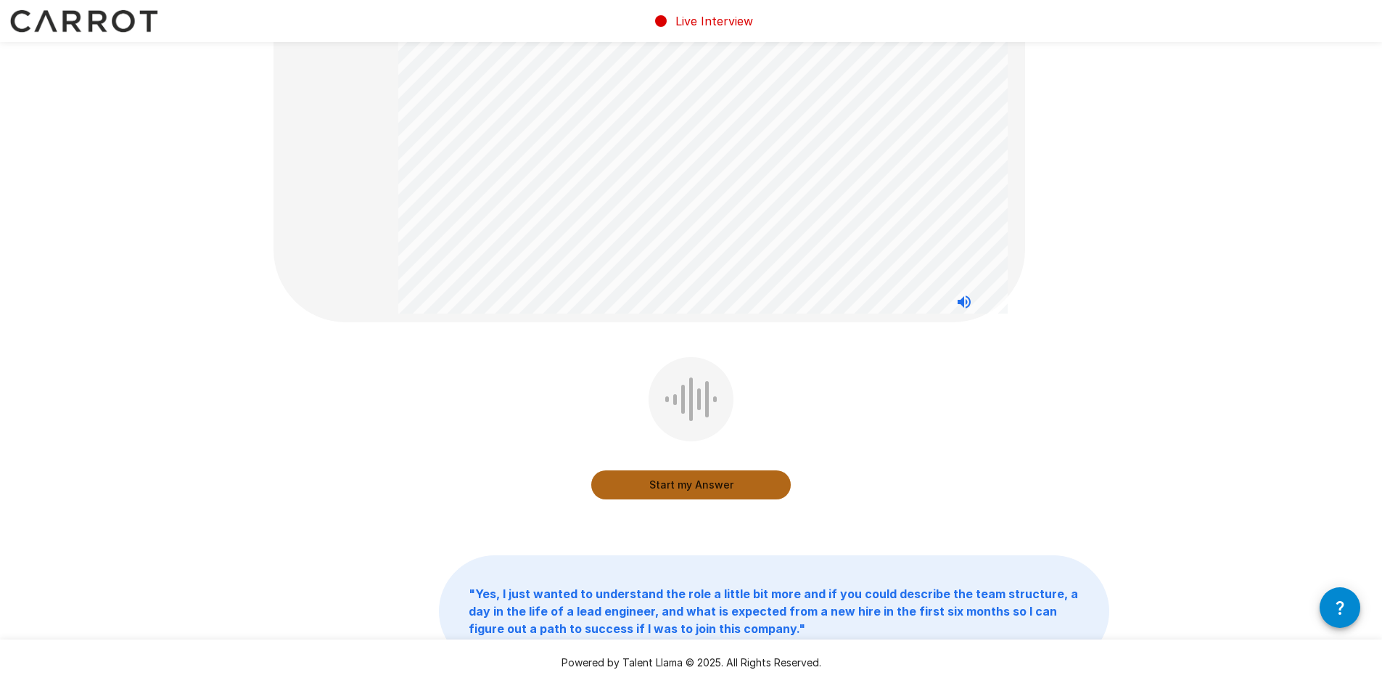
click at [676, 484] on button "Start my Answer" at bounding box center [691, 484] width 200 height 29
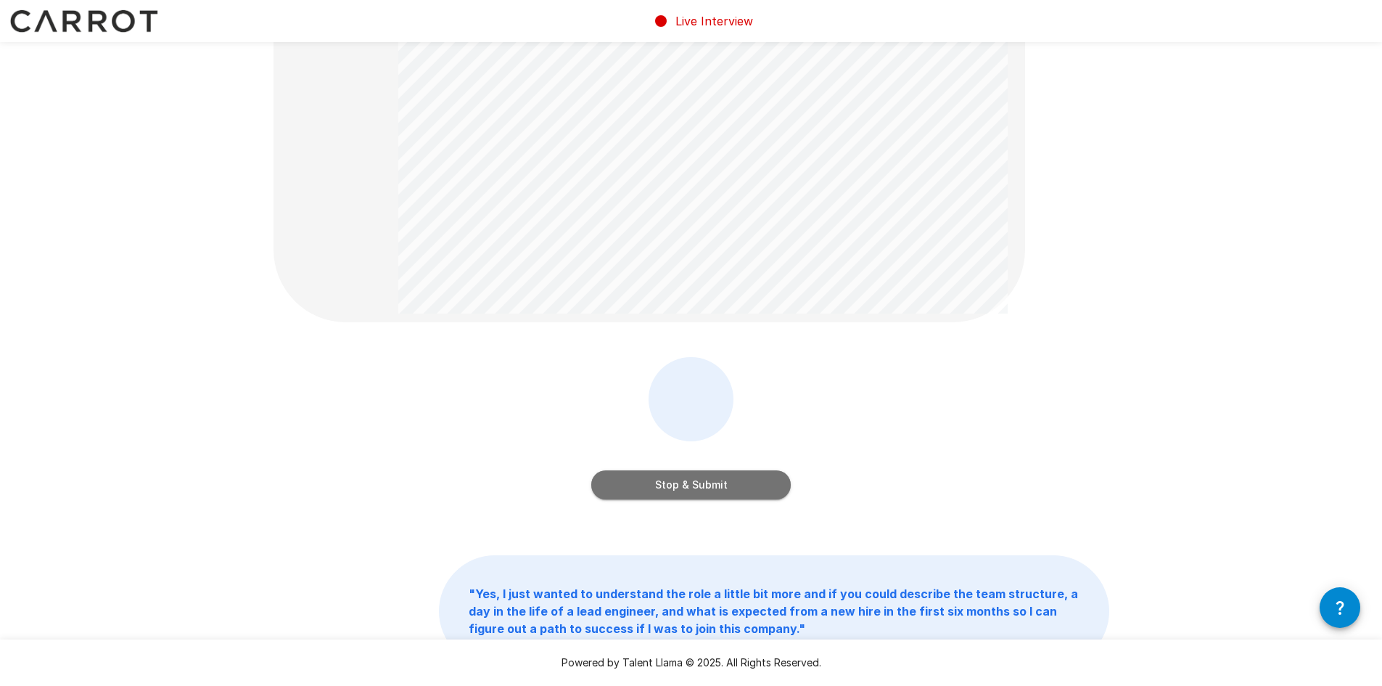
click at [630, 492] on button "Stop & Submit" at bounding box center [691, 484] width 200 height 29
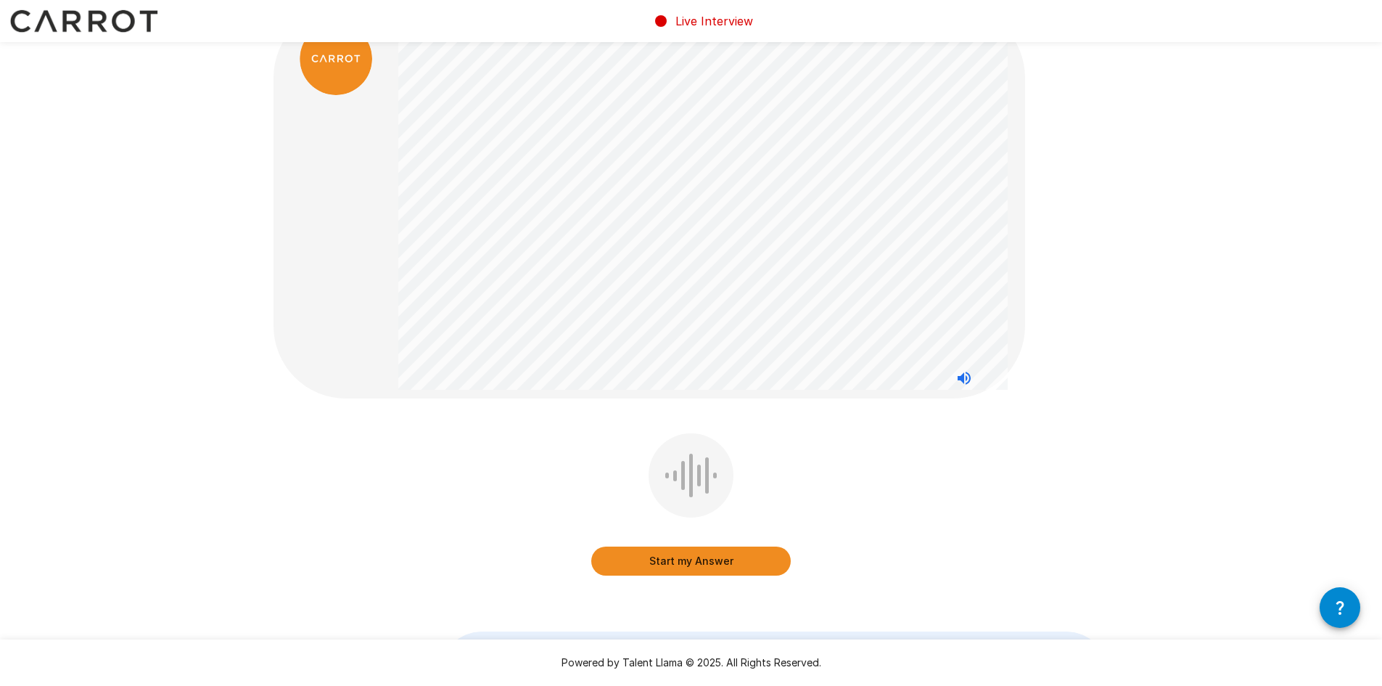
scroll to position [73, 0]
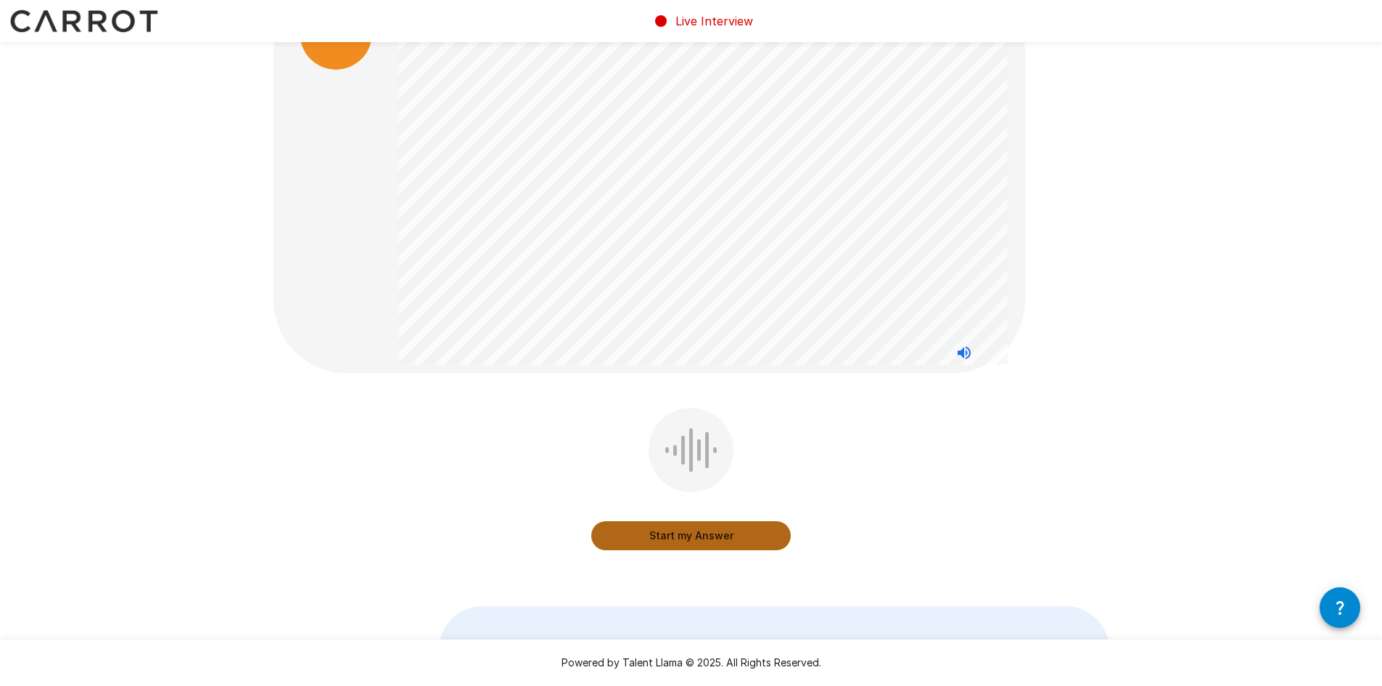
click at [683, 540] on button "Start my Answer" at bounding box center [691, 535] width 200 height 29
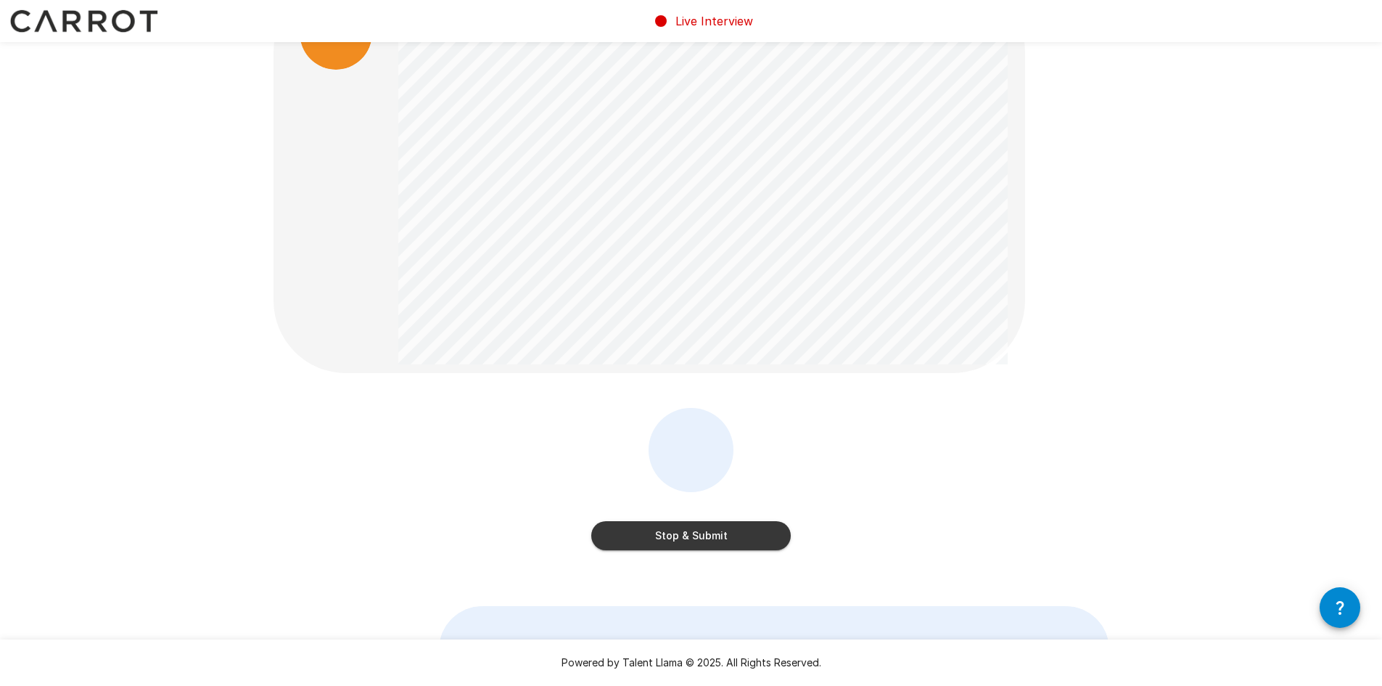
click at [895, 458] on div "Stop & Submit" at bounding box center [692, 489] width 836 height 163
click at [744, 530] on button "Stop & Submit" at bounding box center [691, 535] width 200 height 29
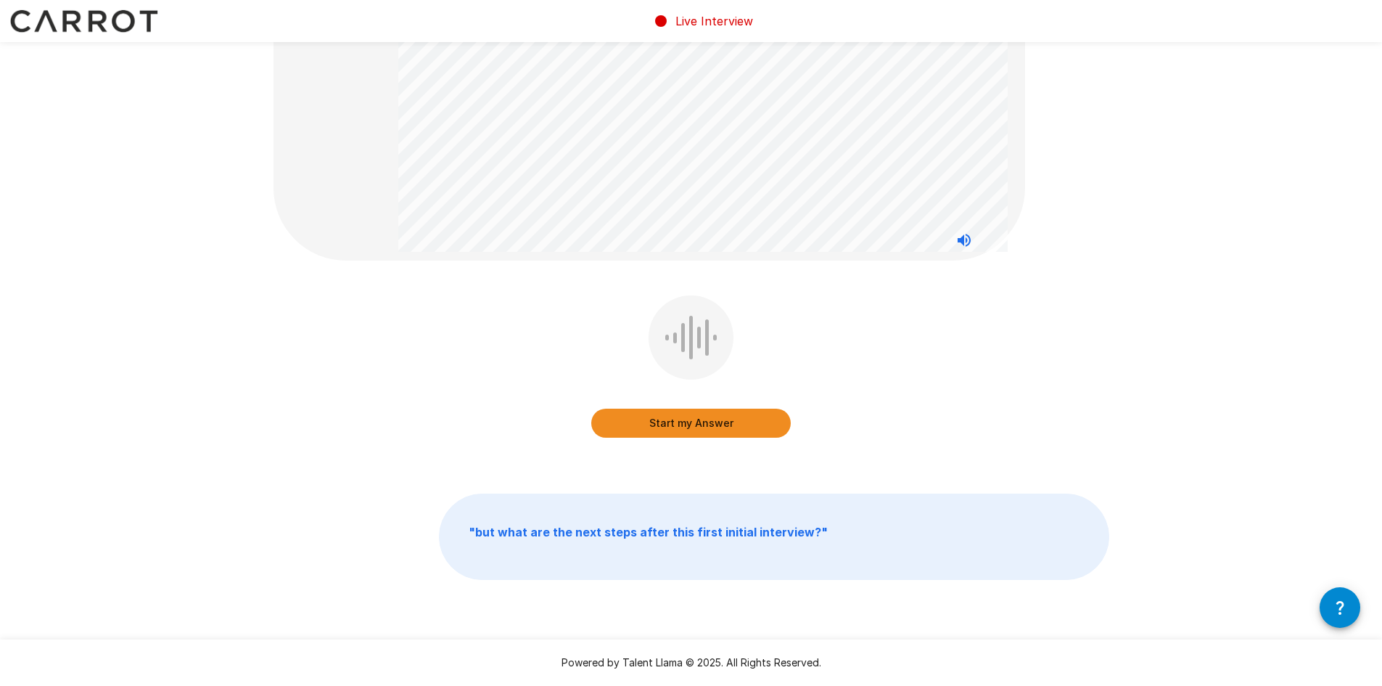
scroll to position [195, 0]
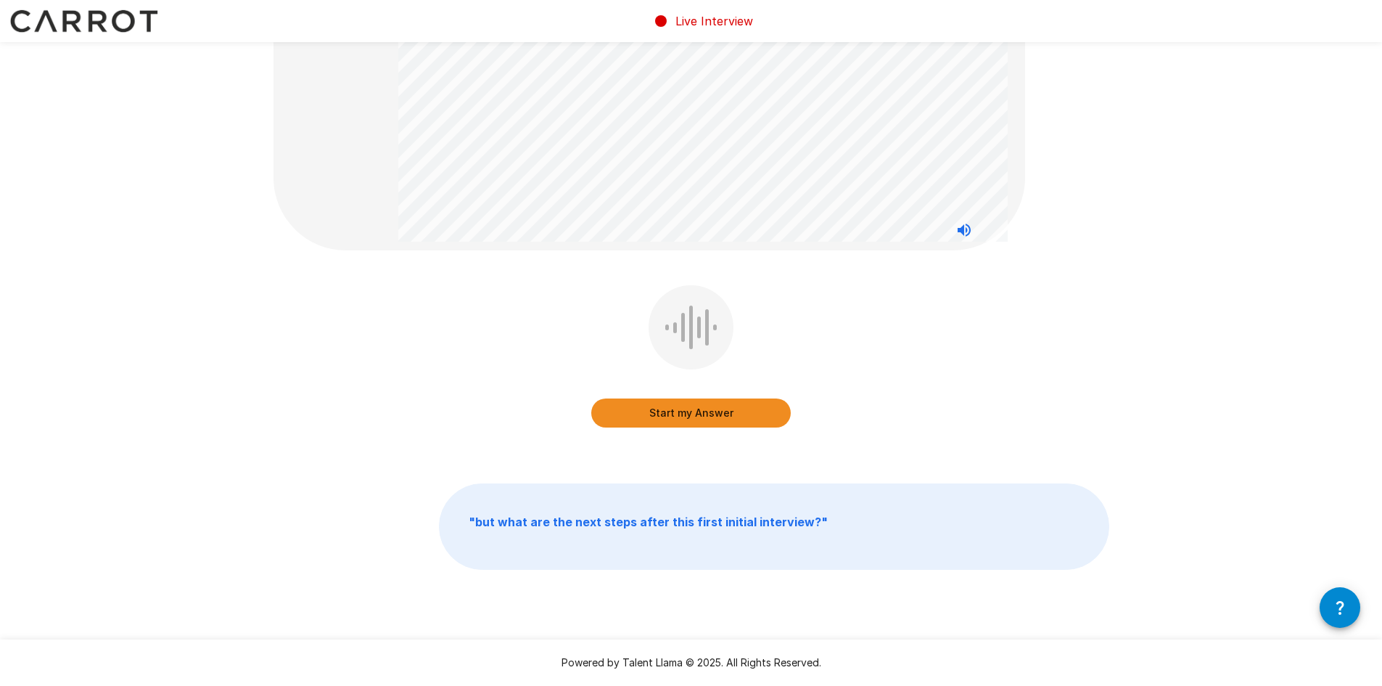
click at [685, 411] on button "Start my Answer" at bounding box center [691, 412] width 200 height 29
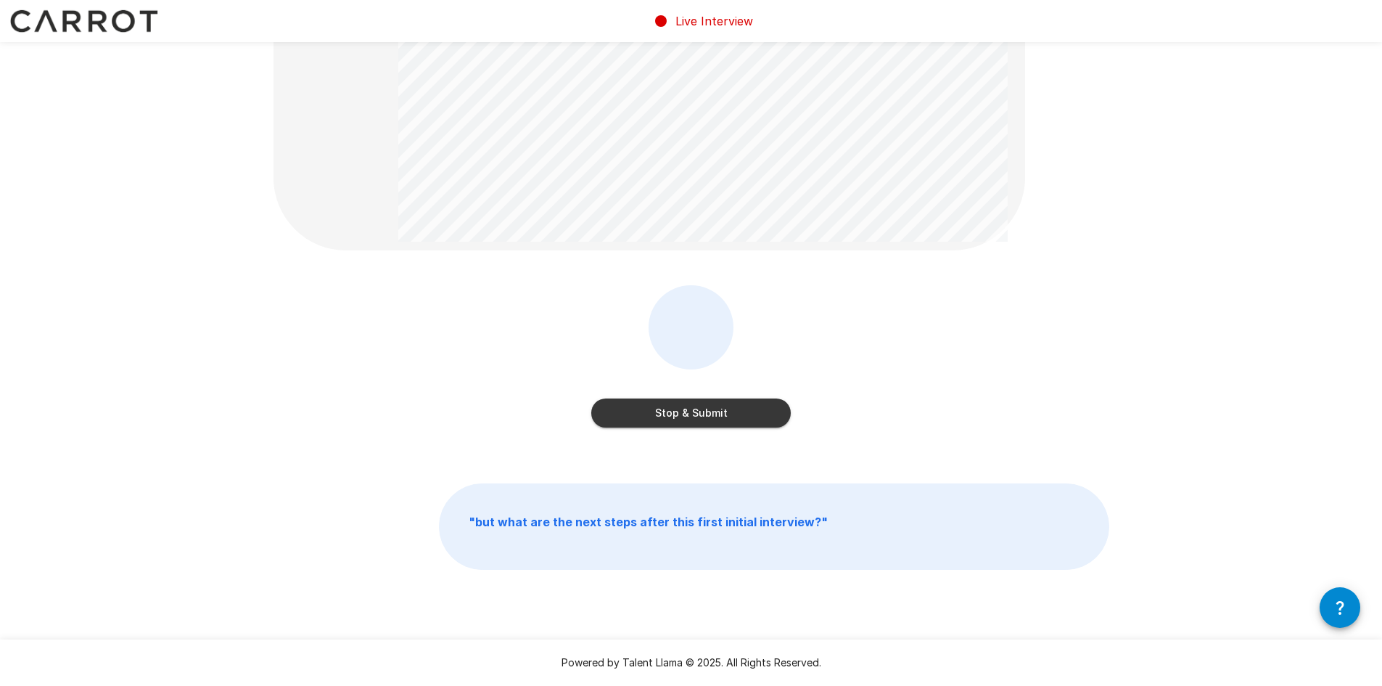
click at [690, 412] on button "Stop & Submit" at bounding box center [691, 412] width 200 height 29
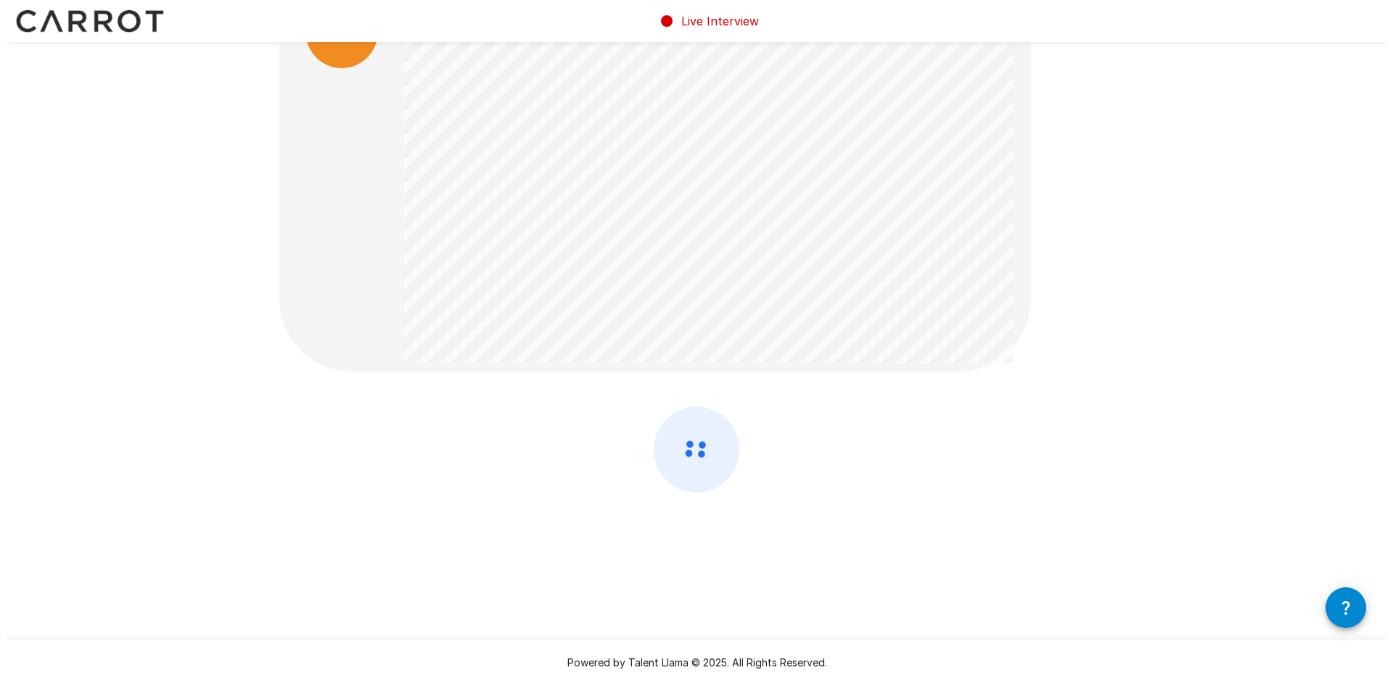
scroll to position [0, 0]
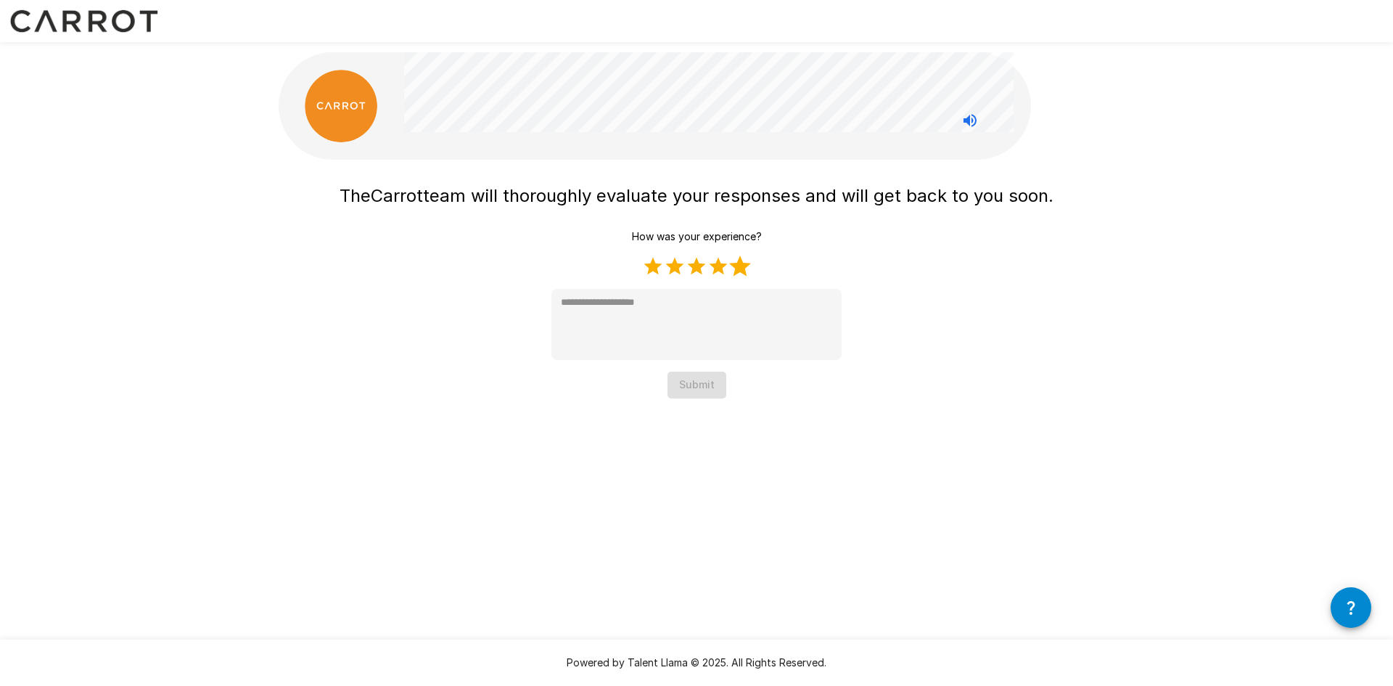
click at [735, 266] on label "5 Stars" at bounding box center [740, 266] width 22 height 22
type textarea "*"
click at [693, 383] on button "Submit" at bounding box center [697, 384] width 59 height 27
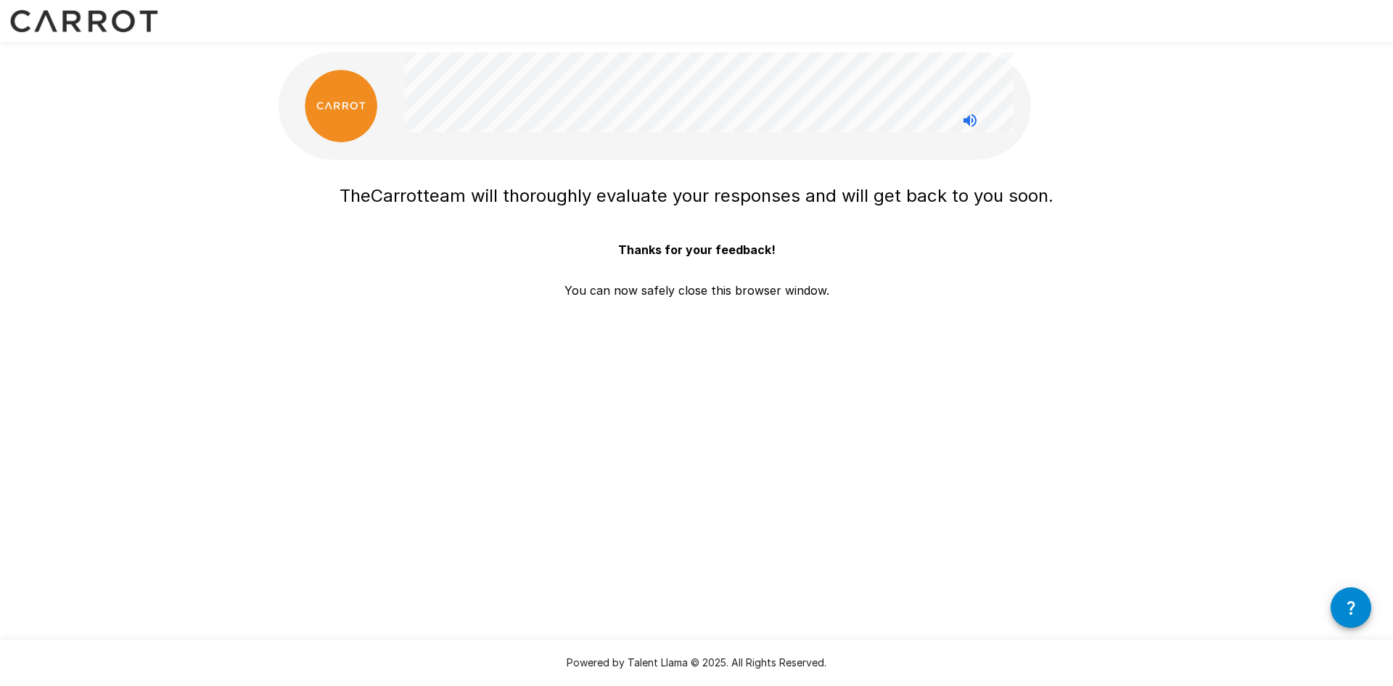
click at [1046, 400] on div "The Carrot team will thoroughly evaluate your responses and will get back to yo…" at bounding box center [696, 228] width 871 height 456
